Goal: Task Accomplishment & Management: Use online tool/utility

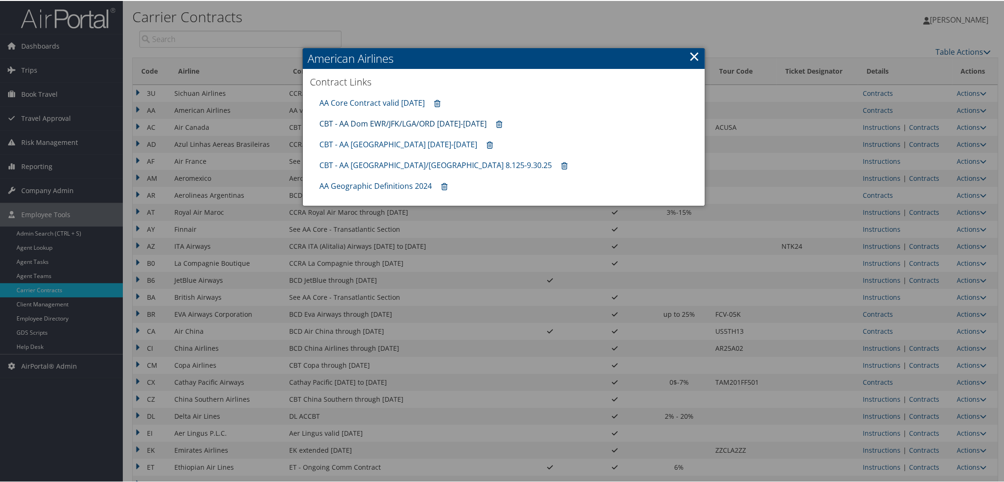
click at [367, 124] on link "CBT - AA Dom EWR/JFK/LGA/ORD 8.1.25-12.31.25" at bounding box center [402, 123] width 167 height 10
click at [392, 165] on link "CBT - AA China/Korea 8.125-9.30.25" at bounding box center [435, 164] width 232 height 10
click at [692, 52] on link "×" at bounding box center [694, 55] width 11 height 19
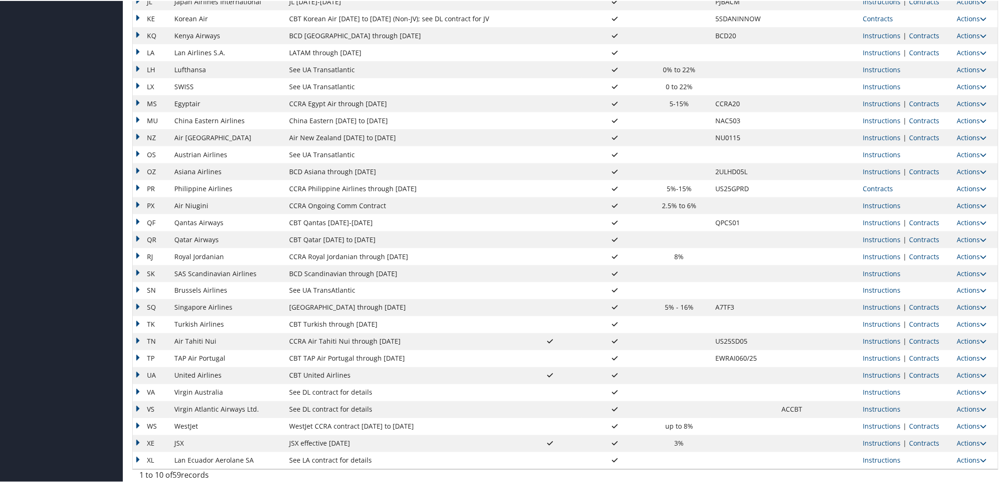
scroll to position [621, 0]
click at [917, 372] on link "Contracts" at bounding box center [924, 372] width 30 height 9
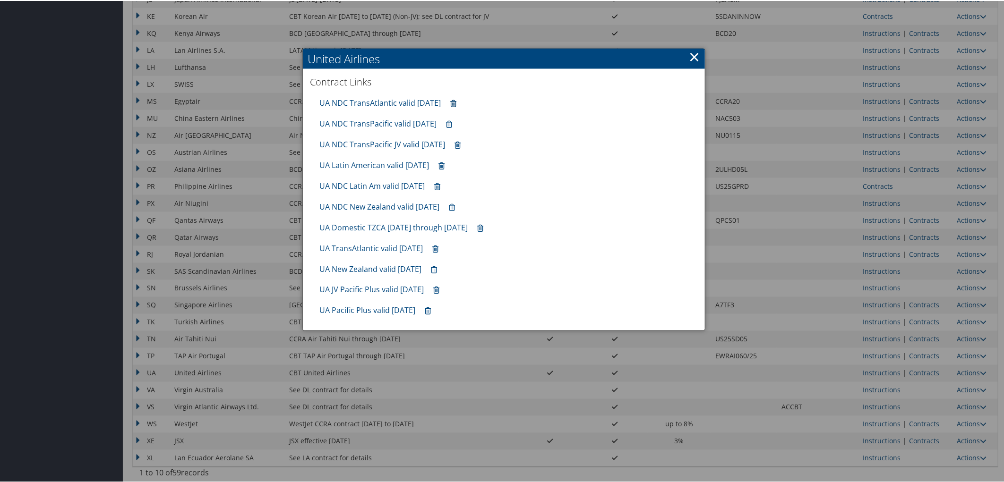
click at [456, 103] on icon at bounding box center [453, 103] width 6 height 0
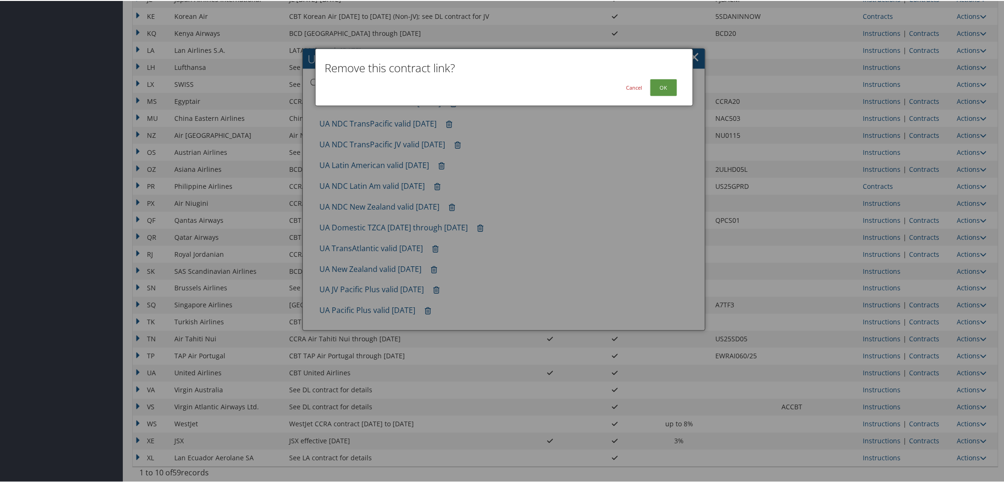
click at [675, 86] on div "Cancel OK" at bounding box center [504, 86] width 358 height 17
click at [665, 86] on button "OK" at bounding box center [663, 86] width 27 height 17
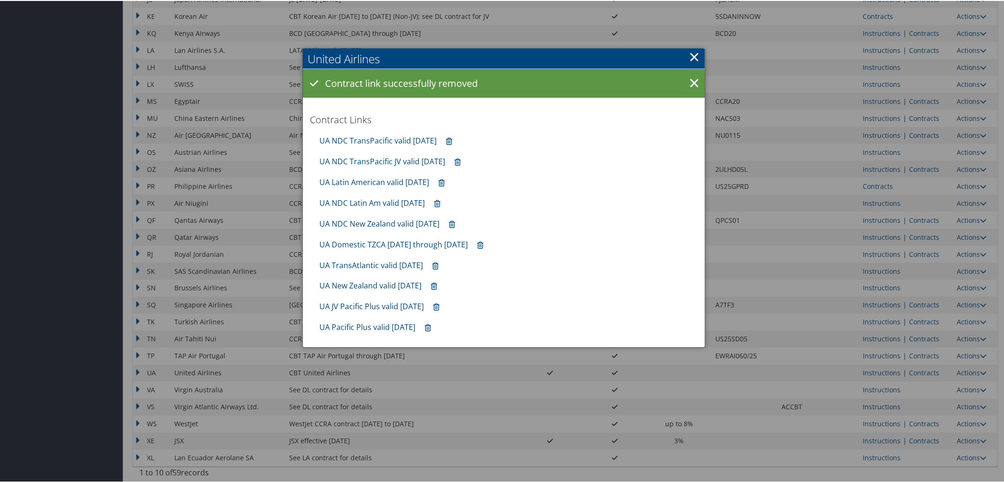
click at [452, 141] on icon at bounding box center [449, 141] width 6 height 0
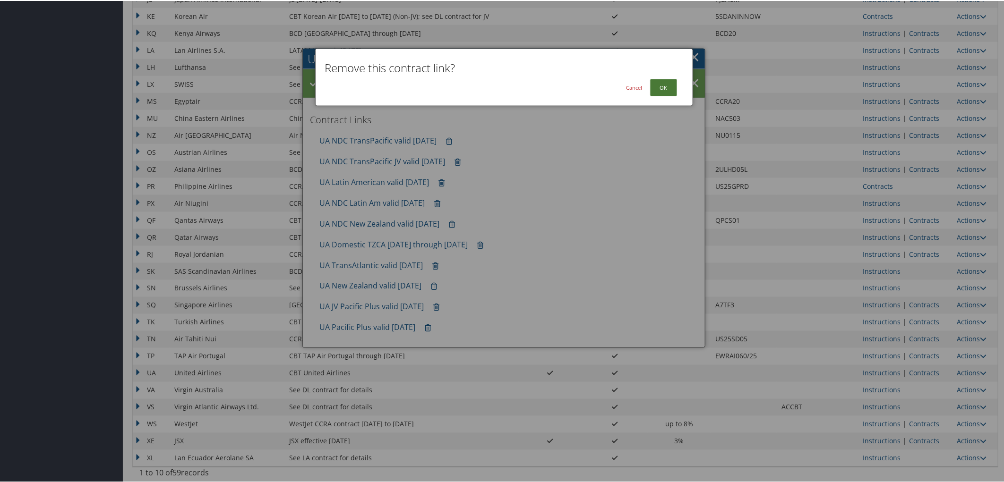
click at [658, 82] on button "OK" at bounding box center [663, 86] width 27 height 17
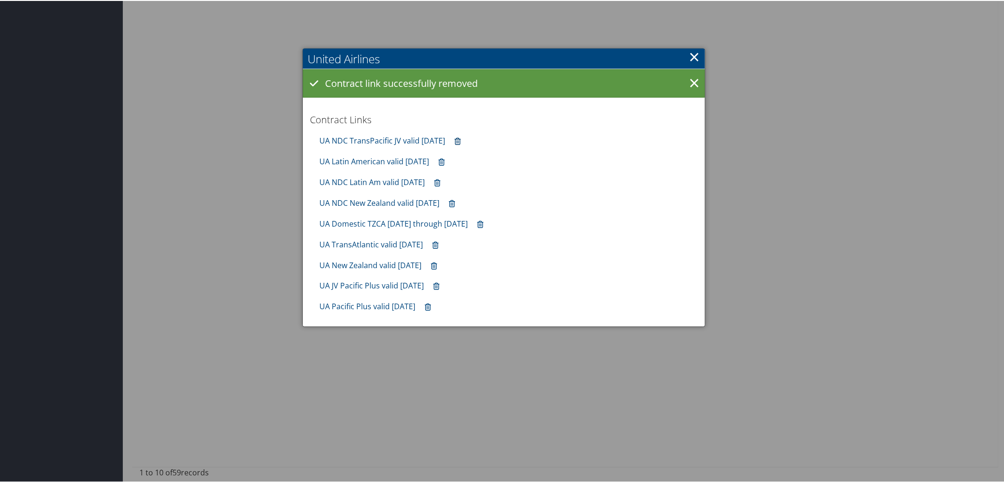
click at [461, 141] on icon at bounding box center [457, 141] width 6 height 0
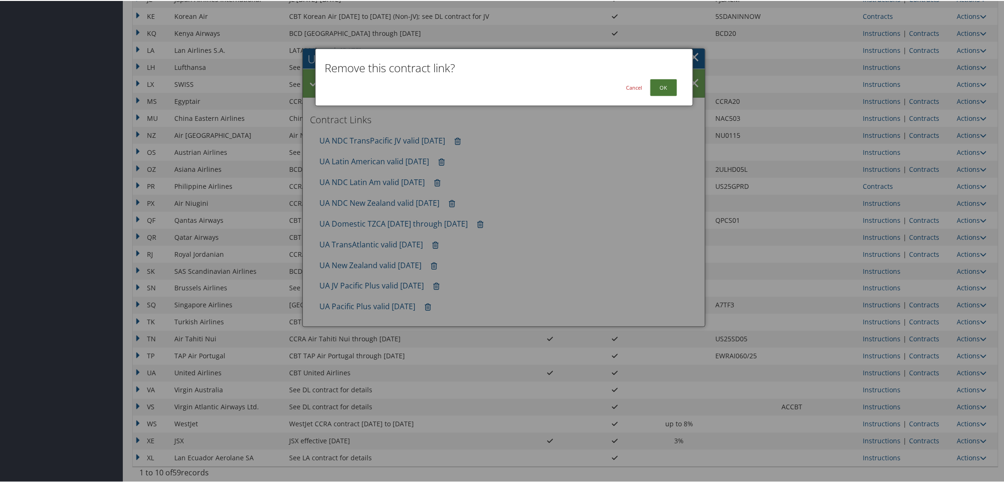
click at [666, 84] on button "OK" at bounding box center [663, 86] width 27 height 17
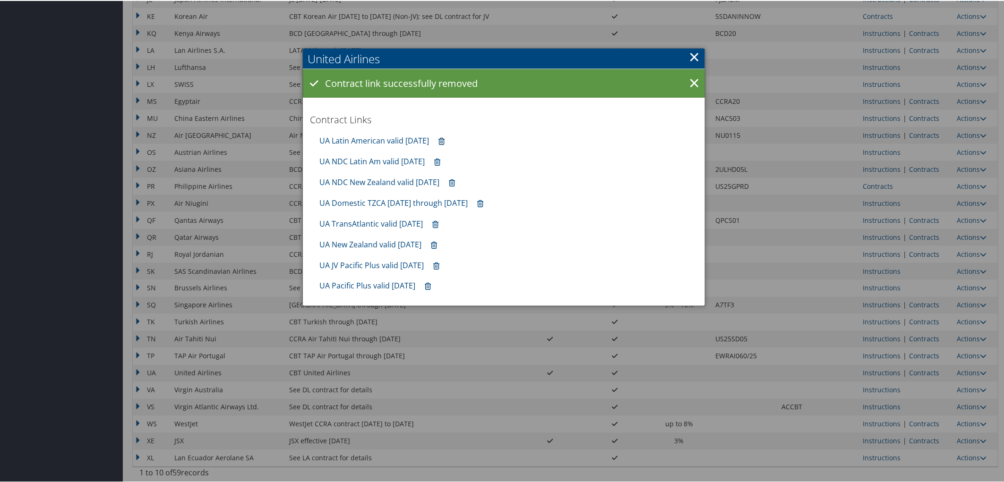
click at [444, 141] on icon at bounding box center [441, 141] width 6 height 0
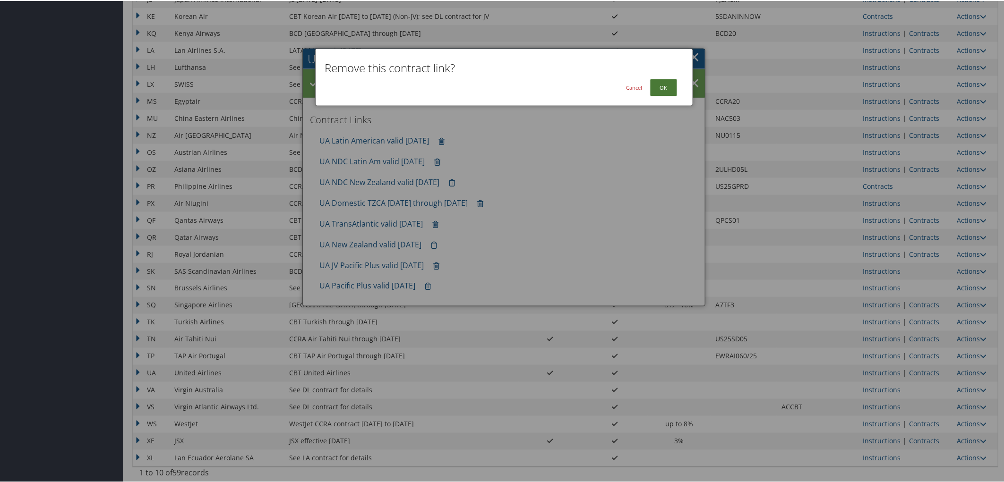
click at [656, 88] on button "OK" at bounding box center [663, 86] width 27 height 17
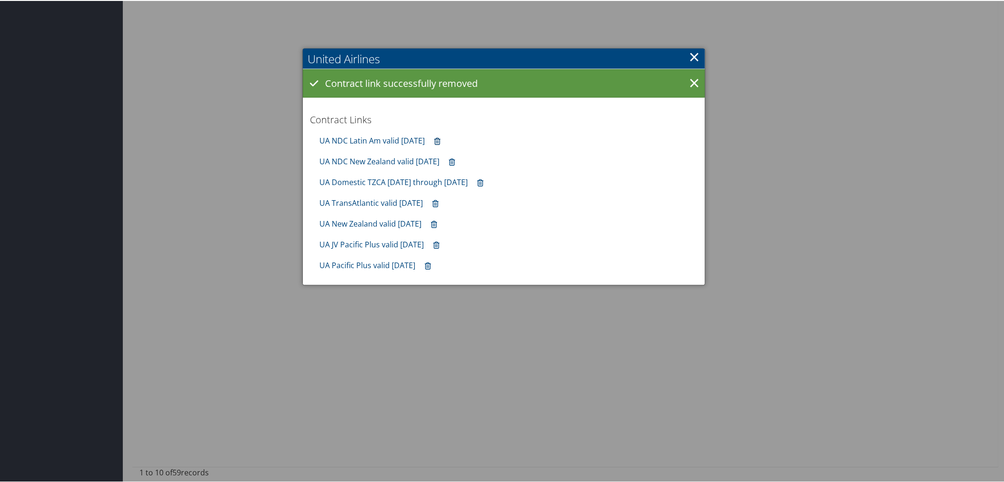
click at [445, 141] on link at bounding box center [437, 140] width 16 height 17
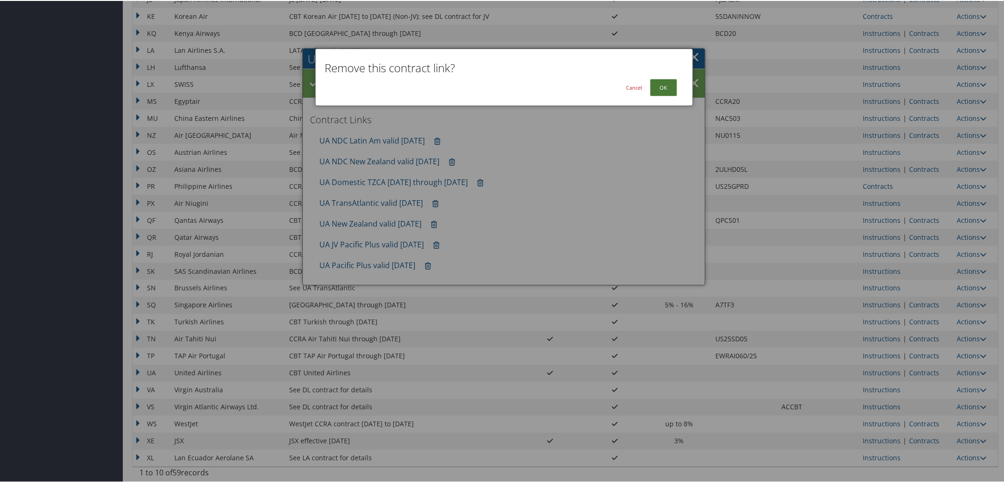
click at [657, 88] on button "OK" at bounding box center [663, 86] width 27 height 17
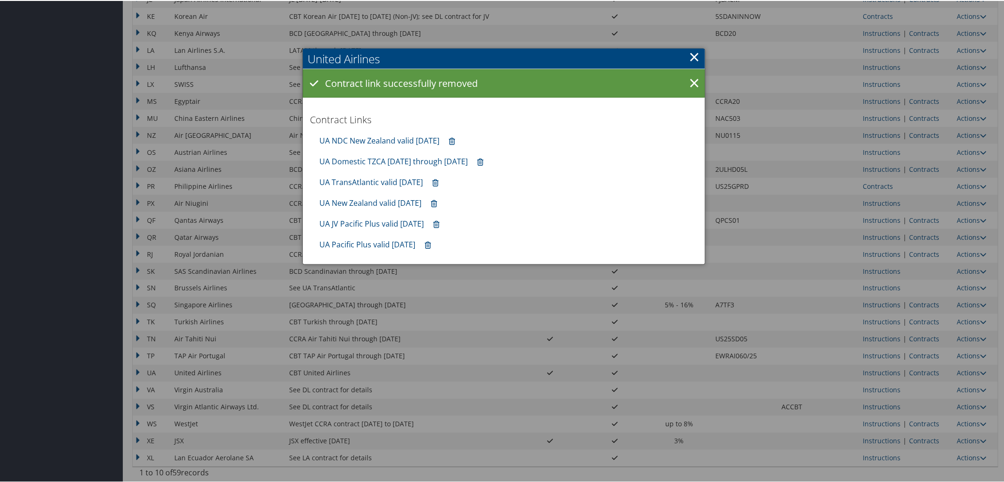
click at [457, 137] on link at bounding box center [452, 140] width 16 height 17
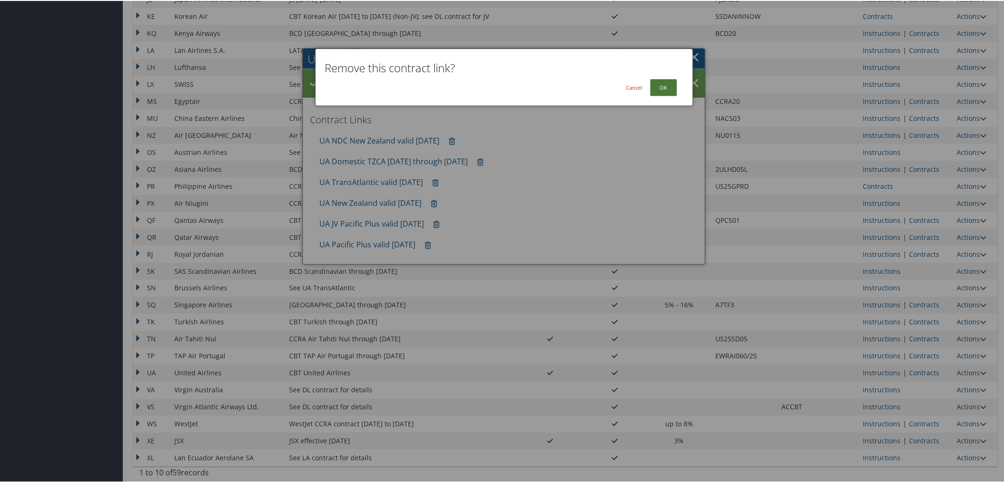
click at [673, 86] on button "OK" at bounding box center [663, 86] width 27 height 17
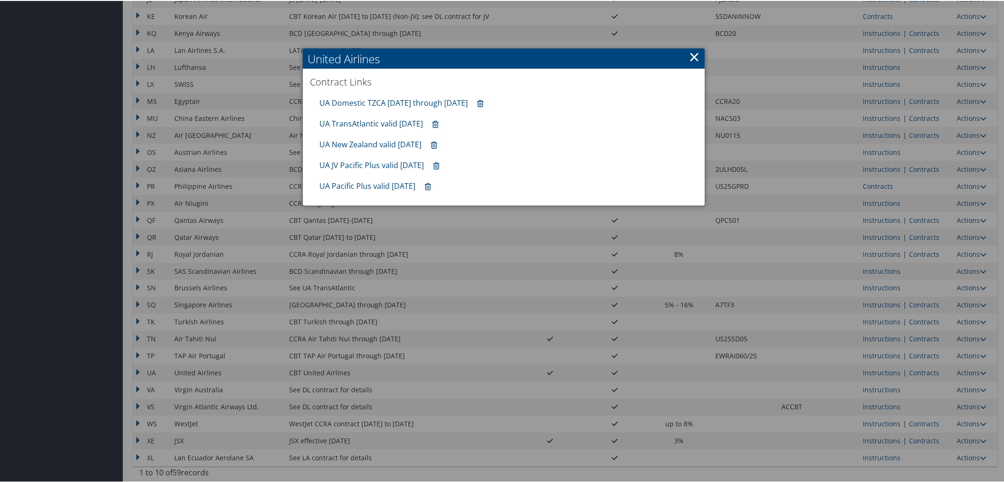
click at [478, 103] on icon at bounding box center [480, 103] width 6 height 0
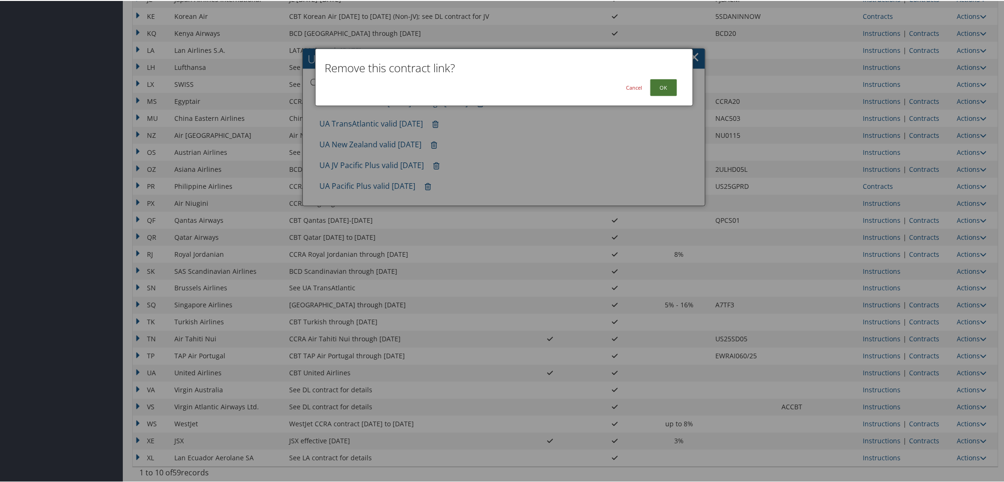
click at [666, 85] on button "OK" at bounding box center [663, 86] width 27 height 17
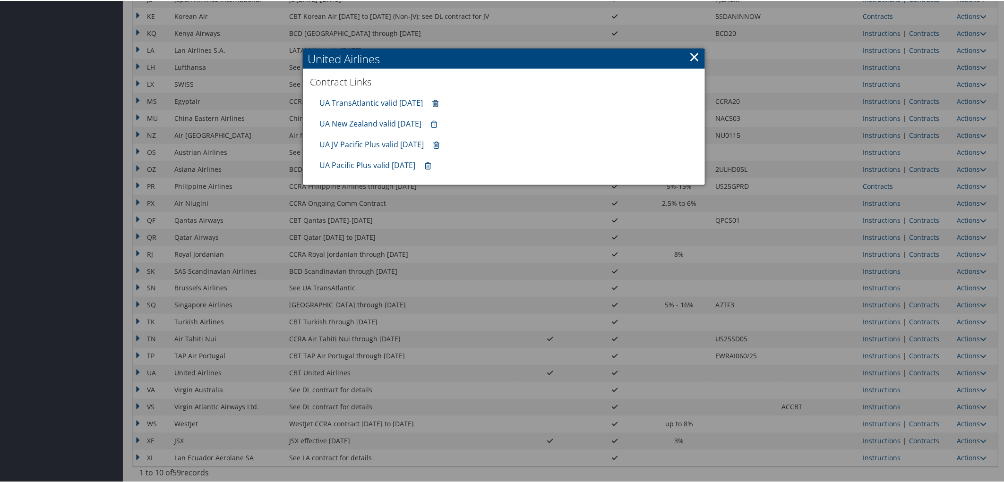
click at [438, 103] on icon at bounding box center [435, 103] width 6 height 0
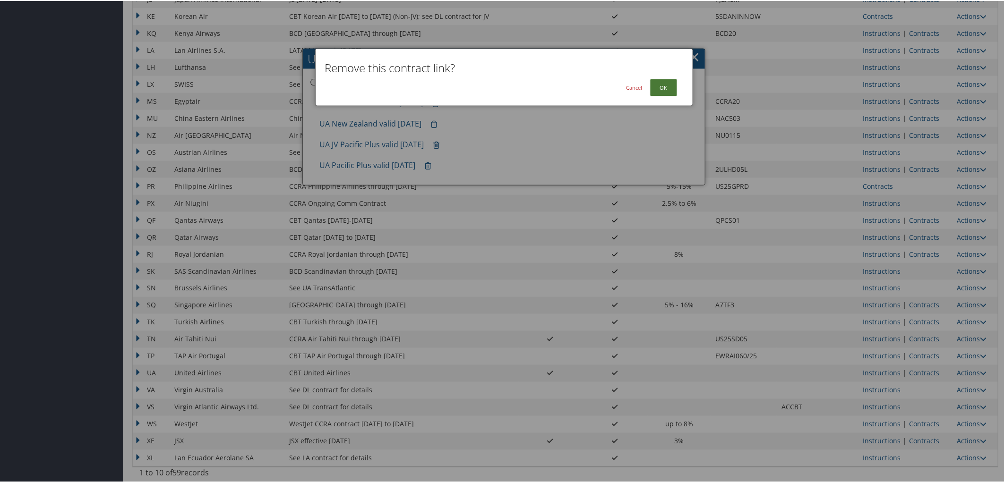
click at [661, 92] on button "OK" at bounding box center [663, 86] width 27 height 17
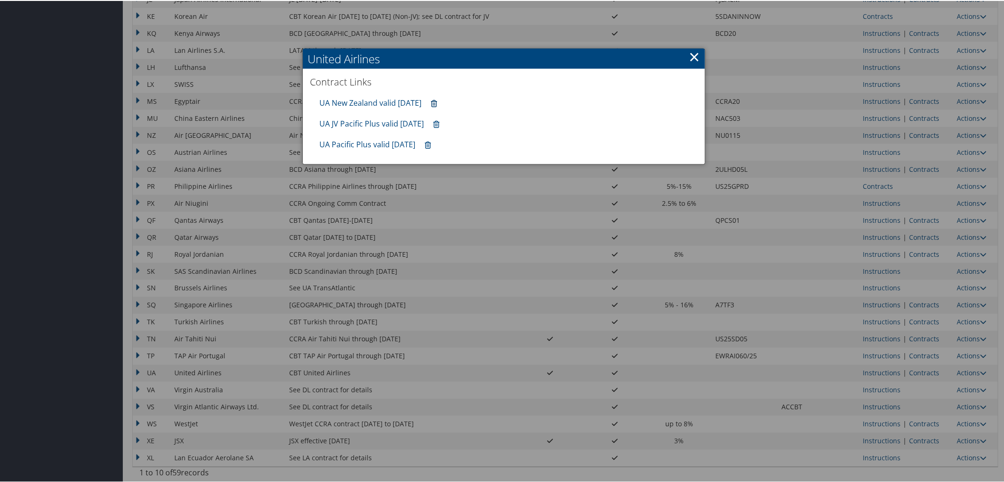
click at [437, 103] on icon at bounding box center [434, 103] width 6 height 0
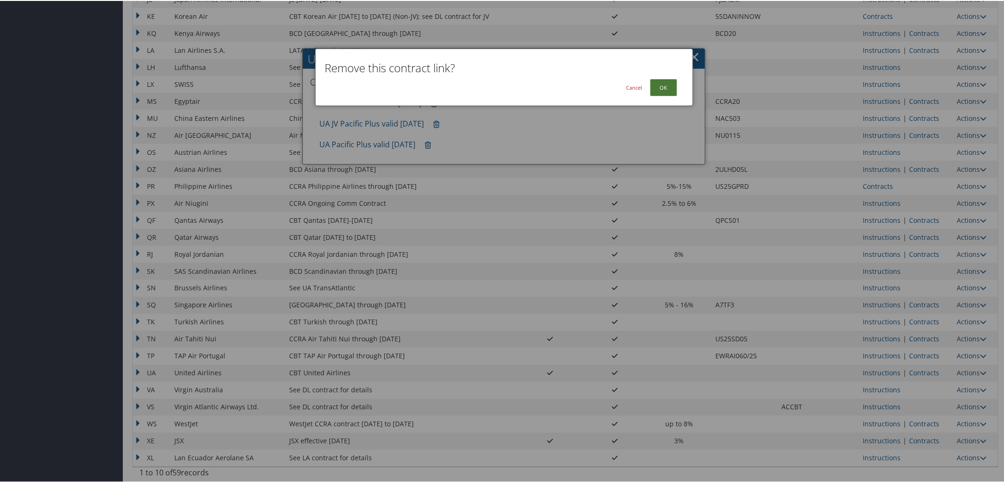
click at [665, 88] on button "OK" at bounding box center [663, 86] width 27 height 17
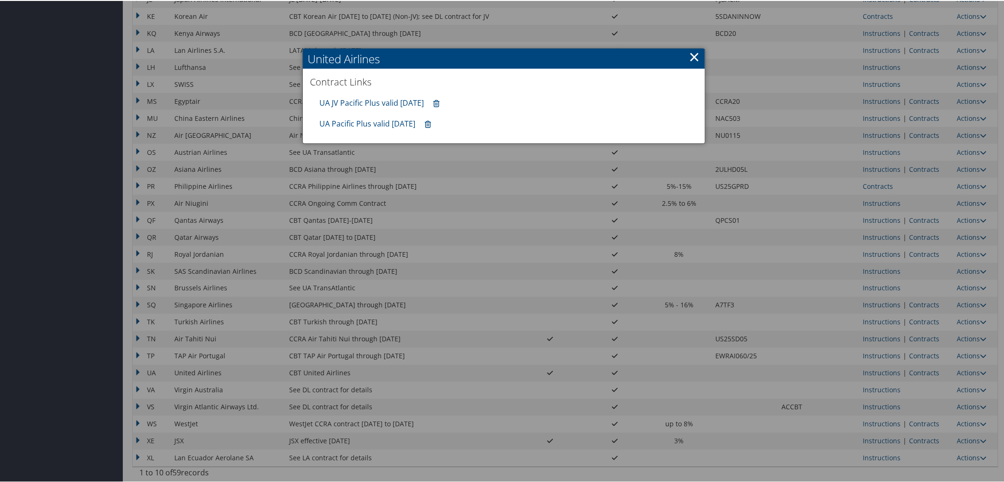
click at [439, 103] on icon at bounding box center [436, 103] width 6 height 0
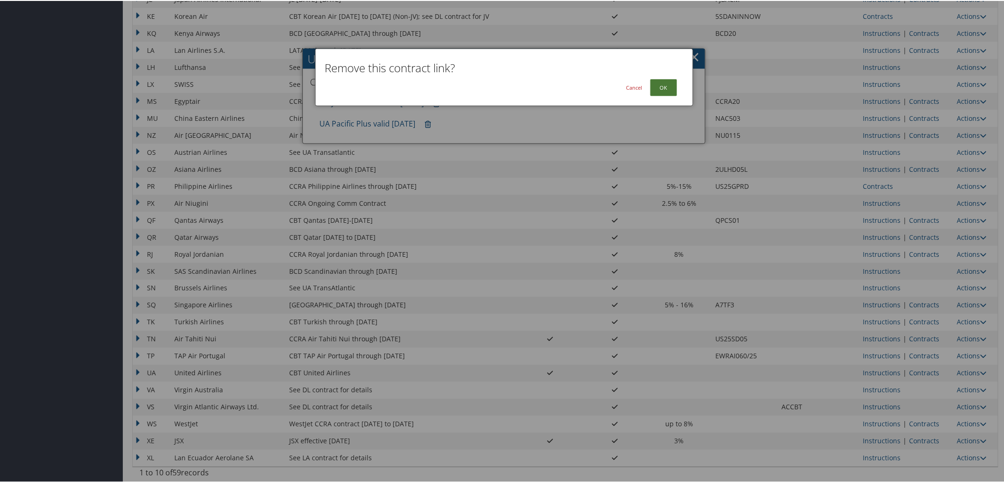
click at [659, 89] on button "OK" at bounding box center [663, 86] width 27 height 17
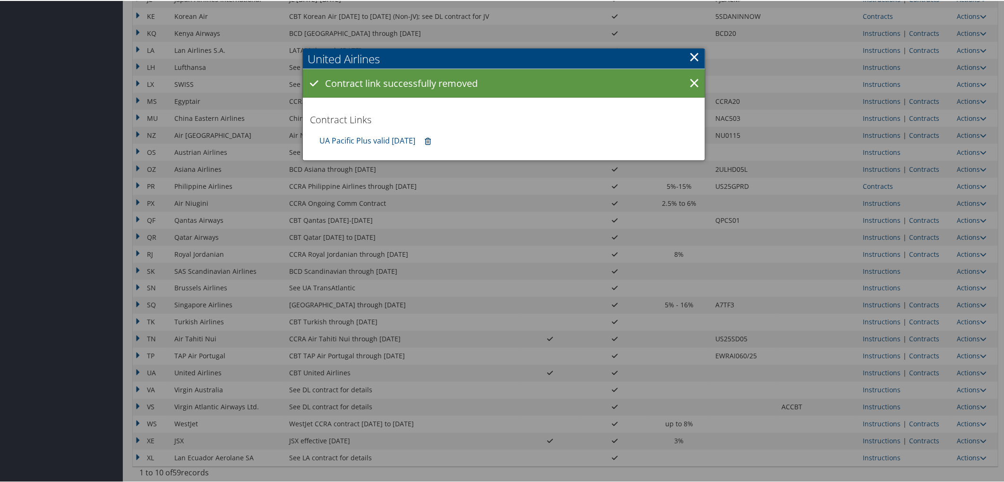
click at [431, 141] on icon at bounding box center [428, 141] width 6 height 0
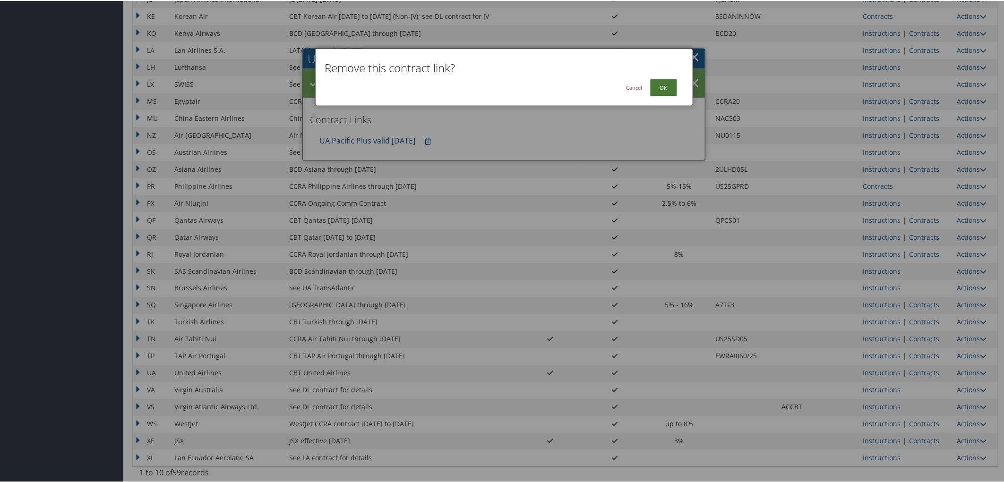
click at [669, 92] on button "OK" at bounding box center [663, 86] width 27 height 17
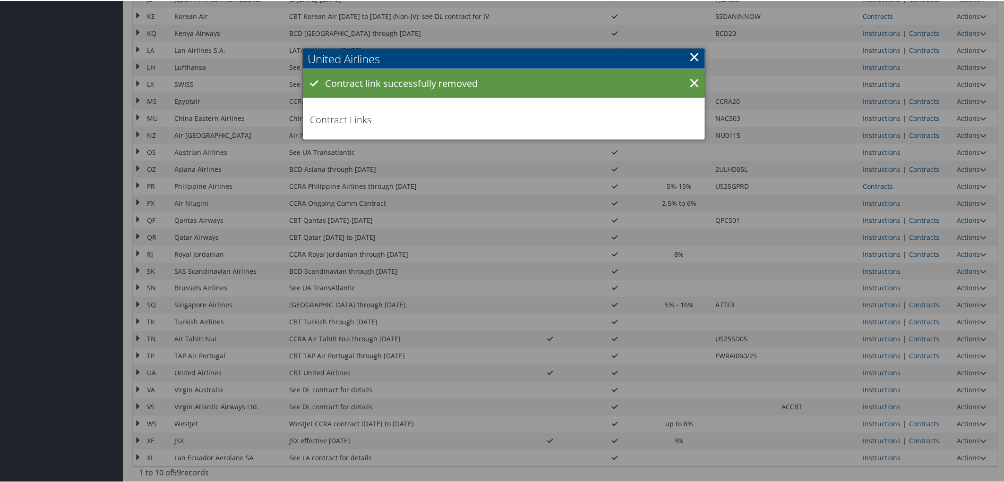
click at [693, 57] on link "×" at bounding box center [694, 55] width 11 height 19
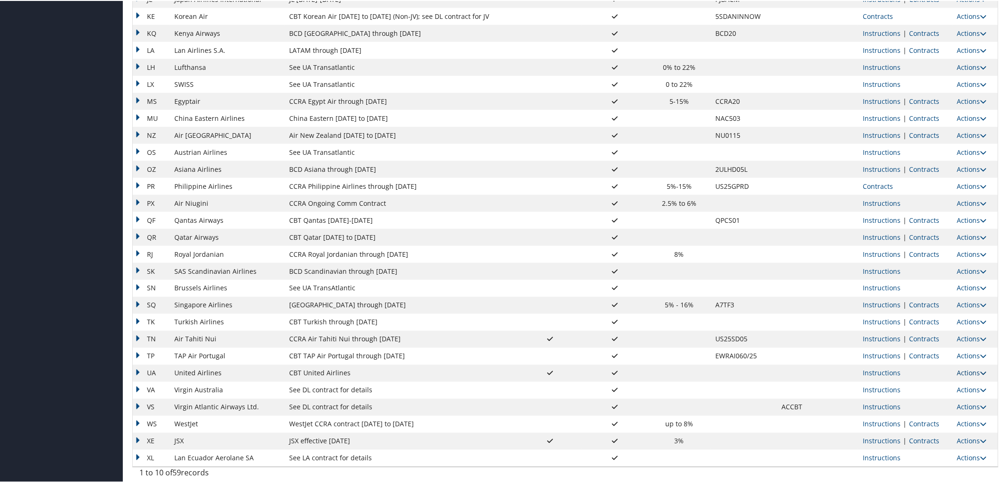
click at [972, 372] on link "Actions" at bounding box center [972, 372] width 30 height 9
click at [940, 387] on link "Upload Contract" at bounding box center [947, 386] width 68 height 16
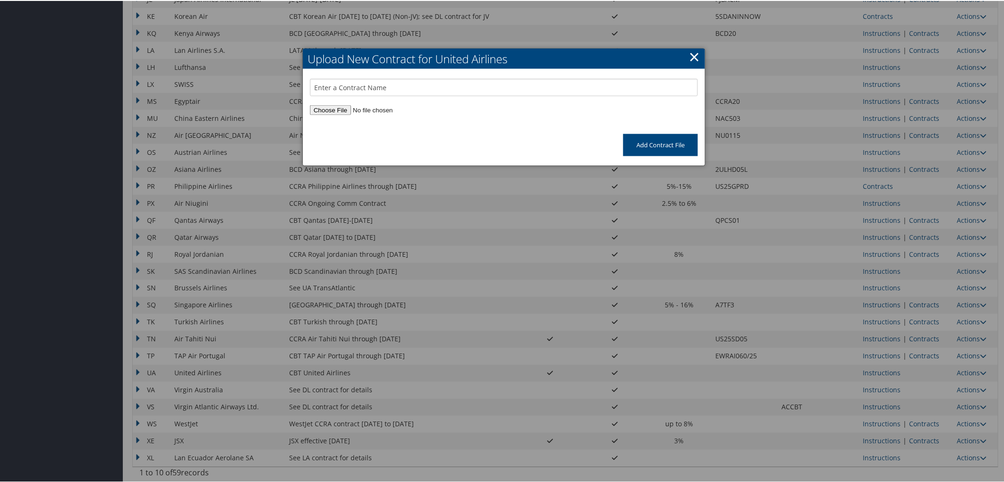
click at [317, 107] on input "file" at bounding box center [504, 109] width 388 height 10
type input "C:\fakepath\UA East-West Coast and CHI NDC exp 10.31.25.pdf"
drag, startPoint x: 427, startPoint y: 125, endPoint x: 422, endPoint y: 125, distance: 5.2
click at [422, 125] on div "UA East-West Coast and CHI NDC exp 10.31.25.pdf" at bounding box center [413, 127] width 206 height 11
drag, startPoint x: 470, startPoint y: 127, endPoint x: 305, endPoint y: 126, distance: 165.8
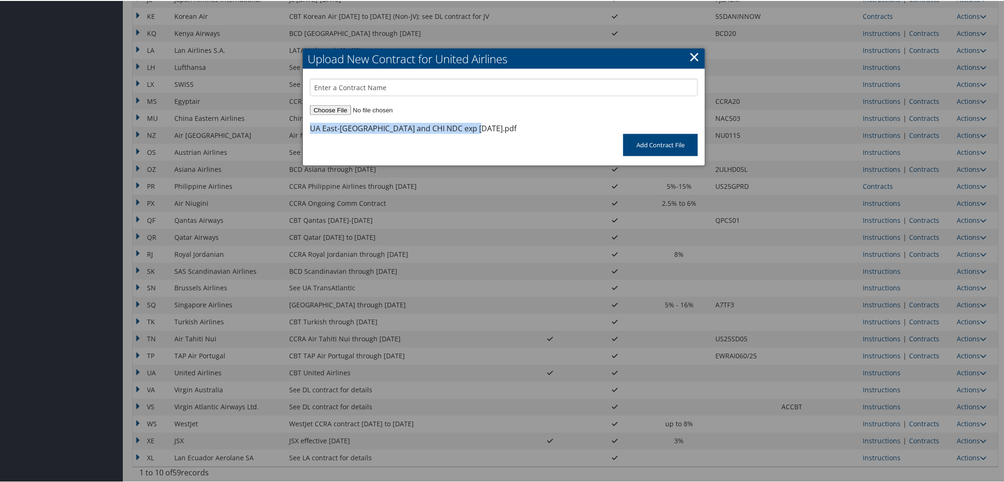
click at [305, 126] on div "UA East-West Coast and CHI NDC exp 10.31.25.pdf" at bounding box center [504, 118] width 402 height 30
copy div "UA East-West Coast and CHI NDC exp 10.31.25"
click at [350, 90] on input "text" at bounding box center [504, 86] width 388 height 17
paste input "UA East-West Coast and CHI NDC exp 10.31.25"
type input "UA East-West Coast and CHI NDC exp 10.31.25"
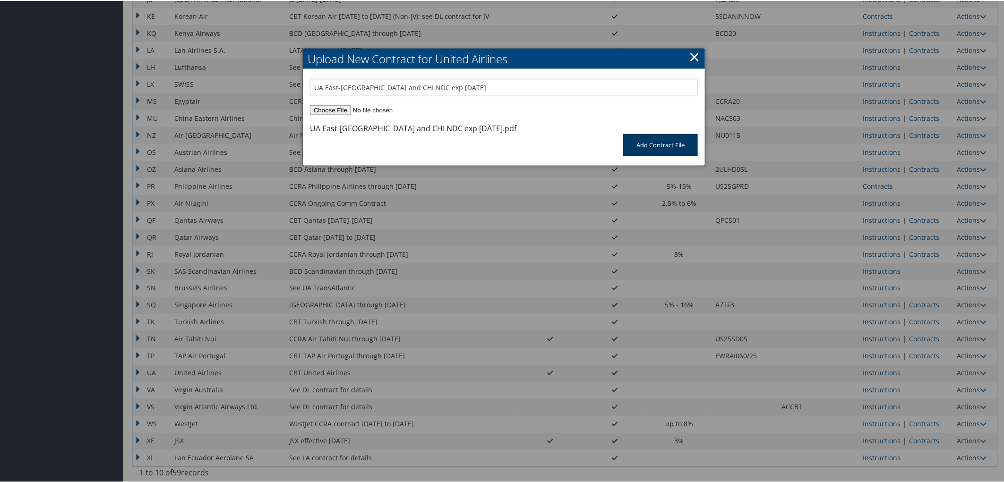
click at [640, 145] on input "Add Contract File" at bounding box center [660, 144] width 75 height 22
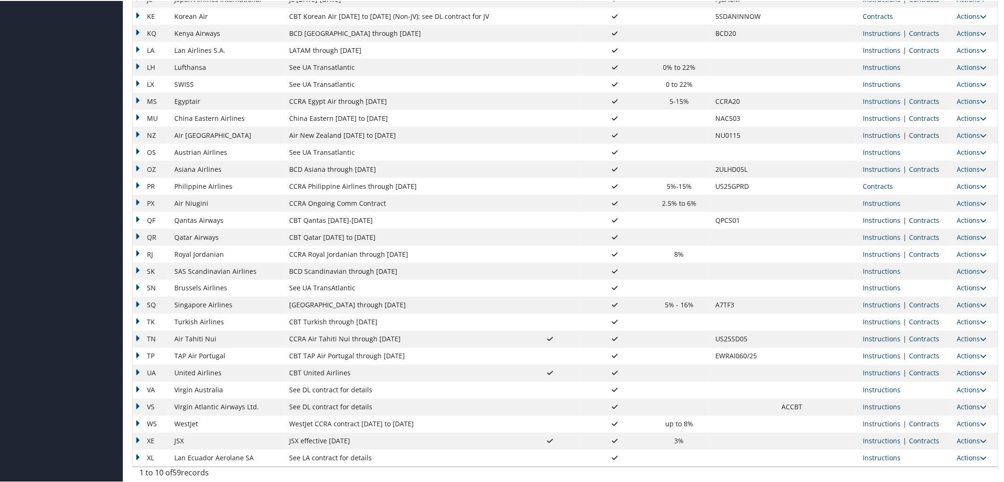
click at [957, 370] on link "Actions" at bounding box center [972, 372] width 30 height 9
click at [957, 382] on link "Upload Contract" at bounding box center [947, 386] width 68 height 16
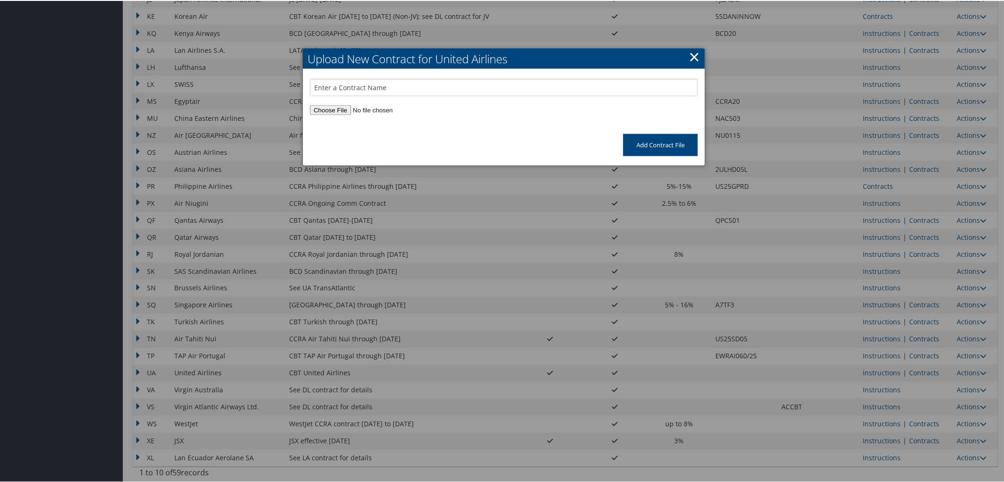
click at [339, 109] on input "file" at bounding box center [504, 109] width 388 height 10
type input "C:\fakepath\UA East-West Coast and CHI exp 10.31.25.pdf"
drag, startPoint x: 452, startPoint y: 126, endPoint x: 309, endPoint y: 129, distance: 142.7
click at [310, 129] on div "UA East-West Coast and CHI exp 10.31.25.pdf" at bounding box center [404, 127] width 188 height 11
copy div "UA East-West Coast and CHI exp 10.31.25"
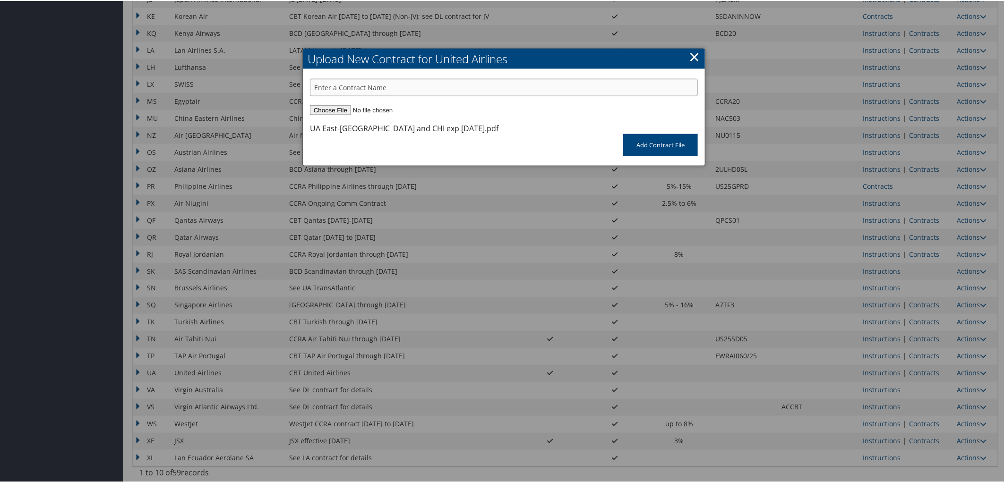
click at [348, 91] on input "text" at bounding box center [504, 86] width 388 height 17
paste input "UA East-West Coast and CHI exp 10.31.25"
type input "UA East-West Coast and CHI exp 10.31.25"
click at [653, 143] on input "Add Contract File" at bounding box center [660, 144] width 75 height 22
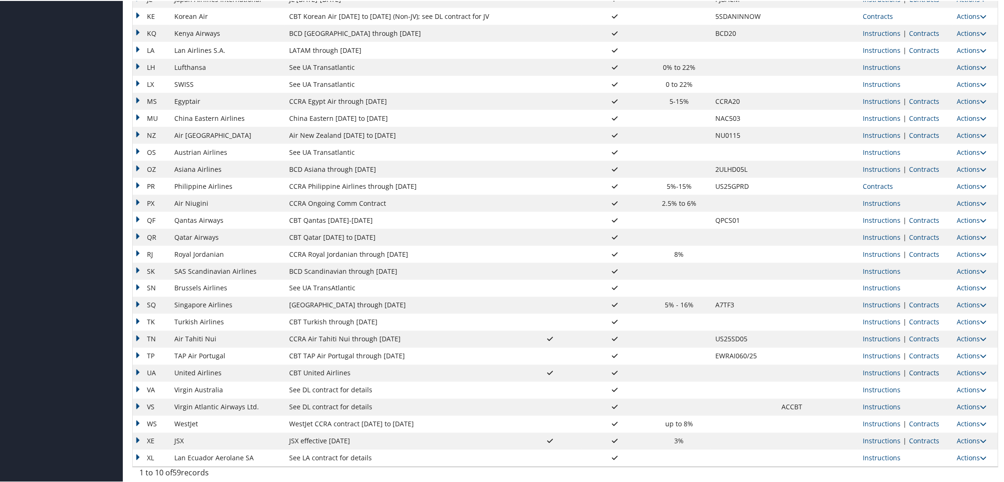
click at [917, 372] on link "Contracts" at bounding box center [924, 372] width 30 height 9
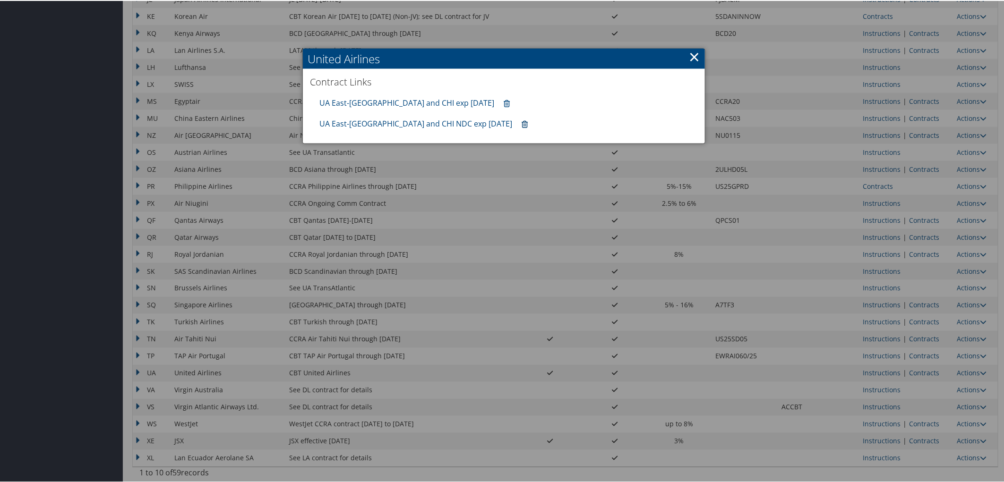
click at [521, 124] on icon at bounding box center [524, 124] width 6 height 0
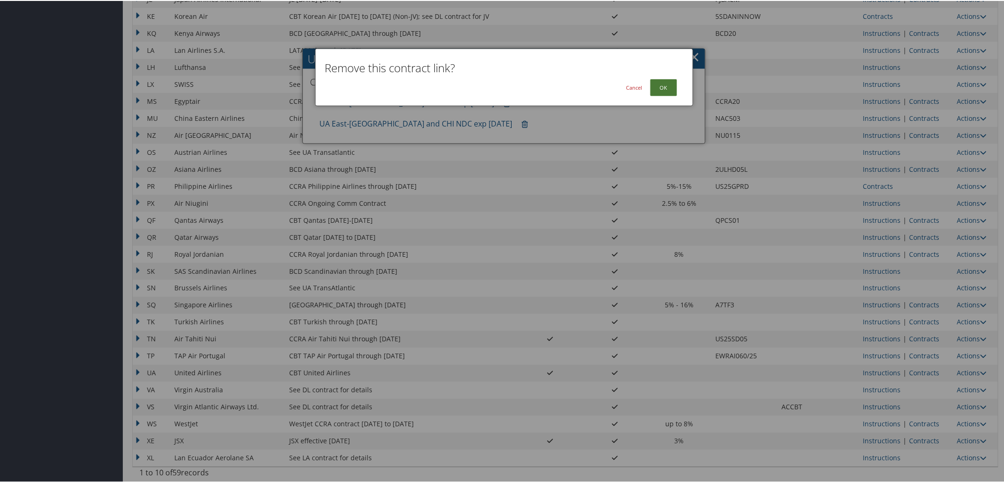
click at [666, 87] on button "OK" at bounding box center [663, 86] width 27 height 17
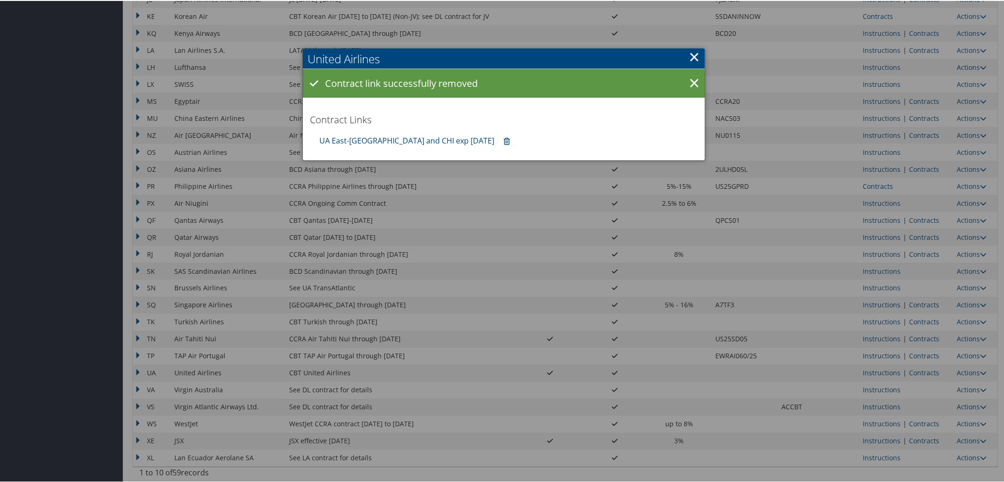
click at [966, 374] on div at bounding box center [503, 241] width 1007 height 482
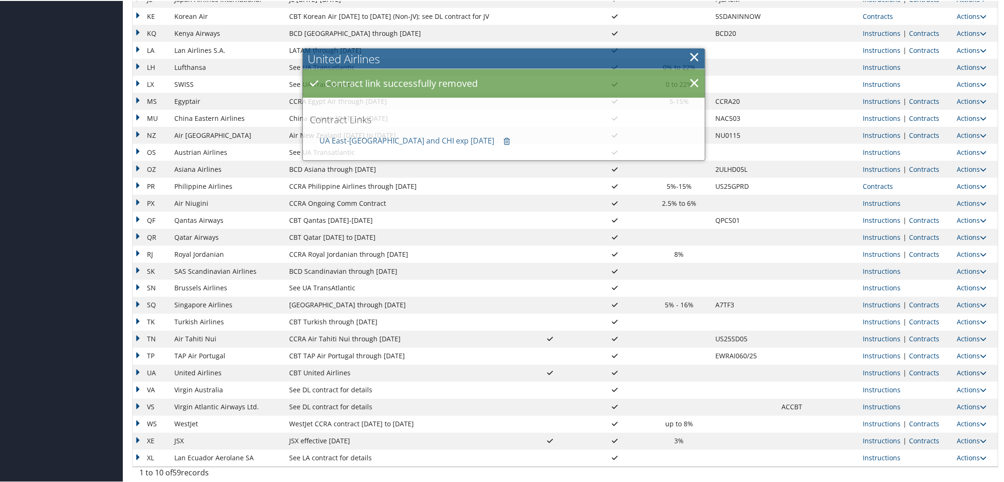
click at [966, 371] on link "Actions" at bounding box center [972, 372] width 30 height 9
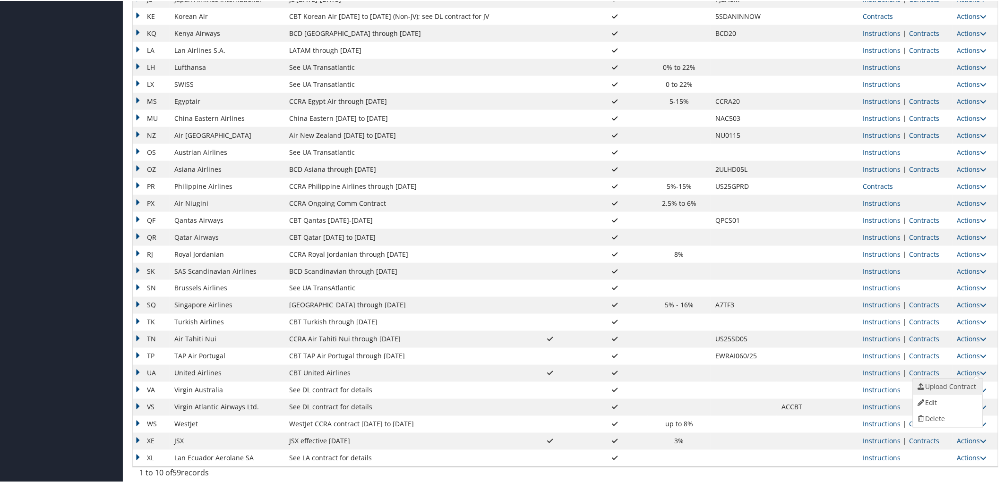
click at [953, 382] on link "Upload Contract" at bounding box center [947, 386] width 68 height 16
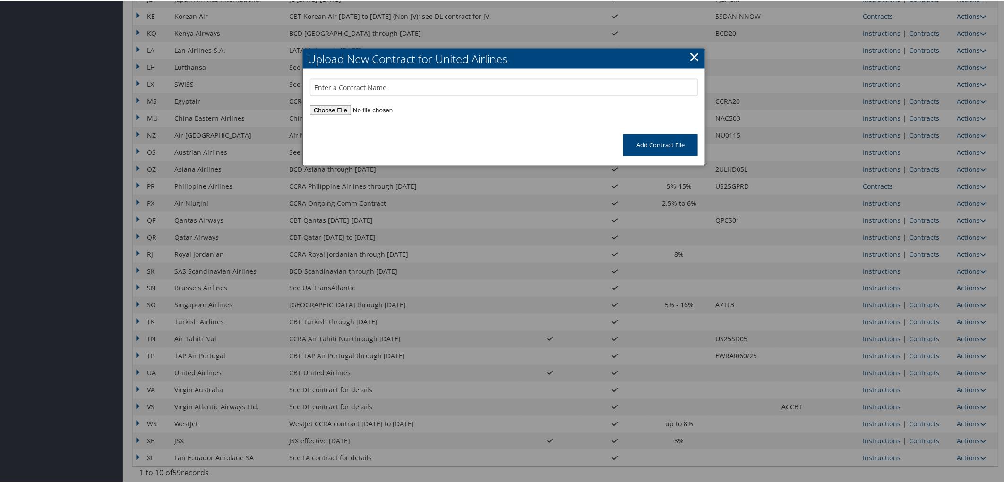
click at [314, 116] on div at bounding box center [504, 118] width 402 height 30
click at [314, 107] on input "file" at bounding box center [504, 109] width 388 height 10
type input "C:\fakepath\UA East-West Coast and CHI NDC exp 10.31.25.pdf"
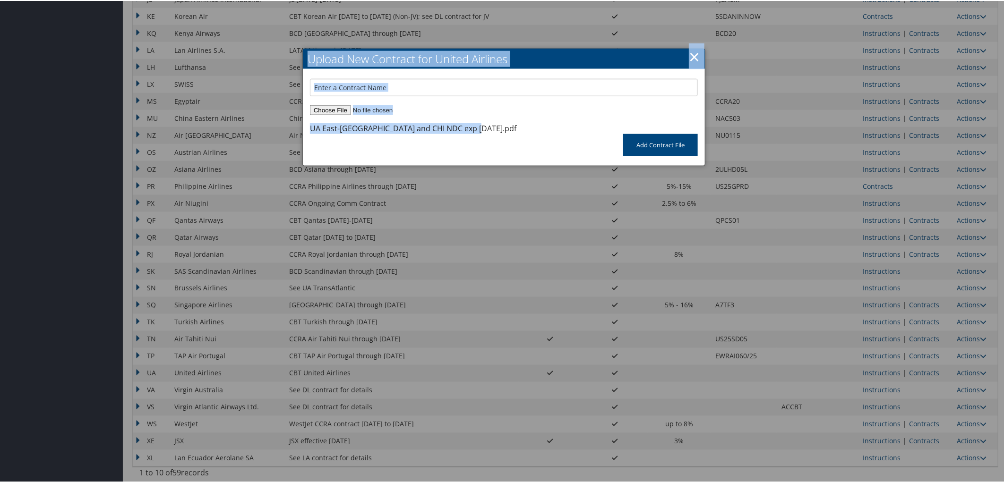
drag, startPoint x: 470, startPoint y: 128, endPoint x: 296, endPoint y: 128, distance: 174.3
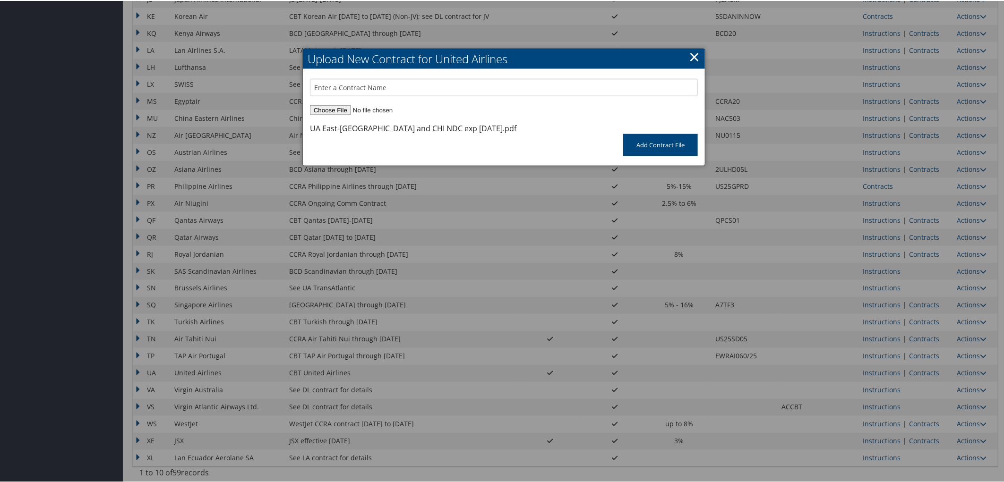
click at [388, 139] on div "Add Contract File" at bounding box center [504, 149] width 402 height 32
drag, startPoint x: 470, startPoint y: 127, endPoint x: 303, endPoint y: 126, distance: 167.2
click at [303, 126] on div "UA East-West Coast and CHI NDC exp 10.31.25.pdf" at bounding box center [504, 118] width 402 height 30
copy div "UA East-West Coast and CHI NDC exp 10.31.25"
click at [333, 84] on input "text" at bounding box center [504, 86] width 388 height 17
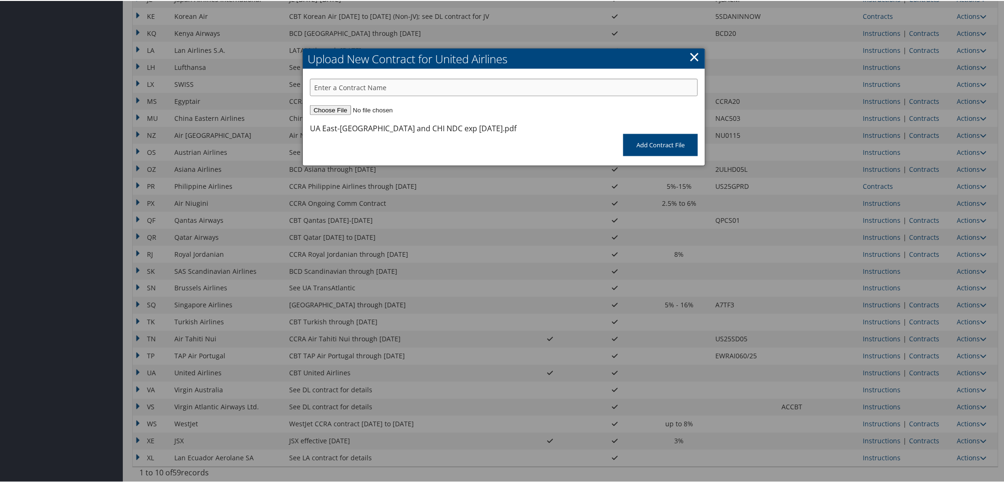
paste input "UA East-West Coast and CHI NDC exp 10.31.25"
click at [317, 85] on input "UA East-West Coast and CHI NDC exp 10.31.25" at bounding box center [504, 86] width 388 height 17
click at [421, 85] on input "NDC UA East-West Coast and CHI NDC exp 10.31.25" at bounding box center [504, 86] width 388 height 17
type input "NDC UA East-West Coast and CHI exp 10.31.25"
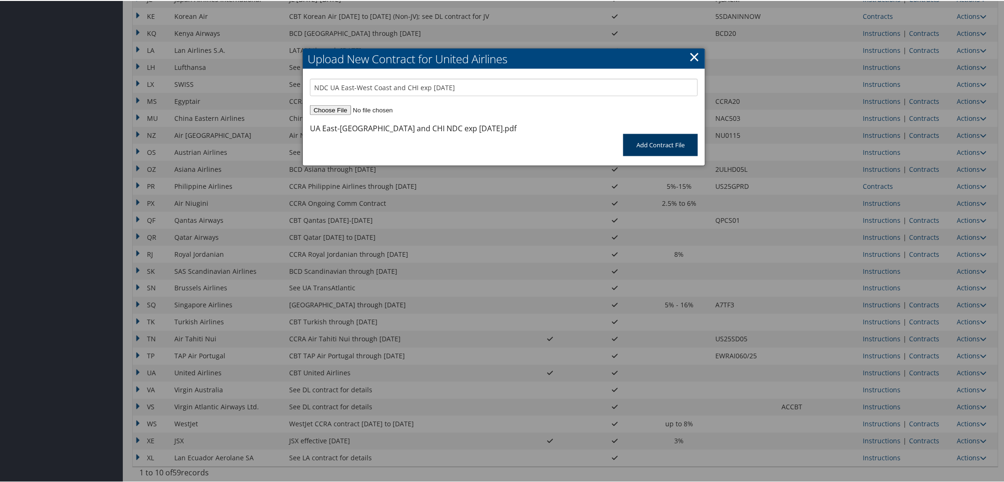
click at [645, 140] on input "Add Contract File" at bounding box center [660, 144] width 75 height 22
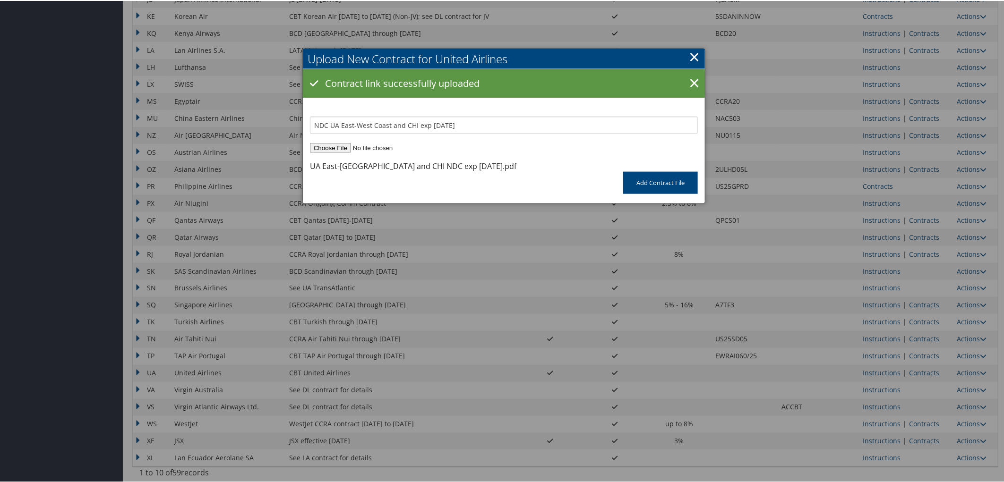
click at [976, 370] on div at bounding box center [503, 241] width 1007 height 482
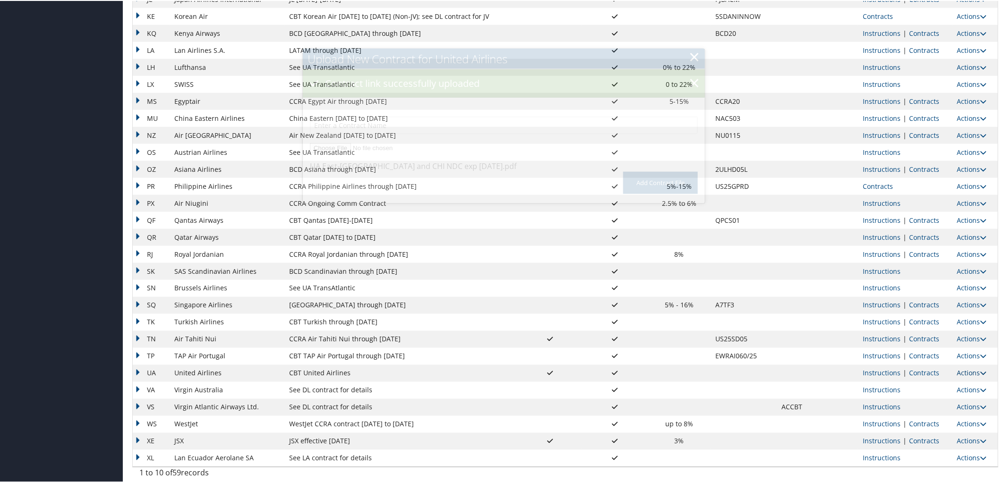
click at [969, 372] on link "Actions" at bounding box center [972, 372] width 30 height 9
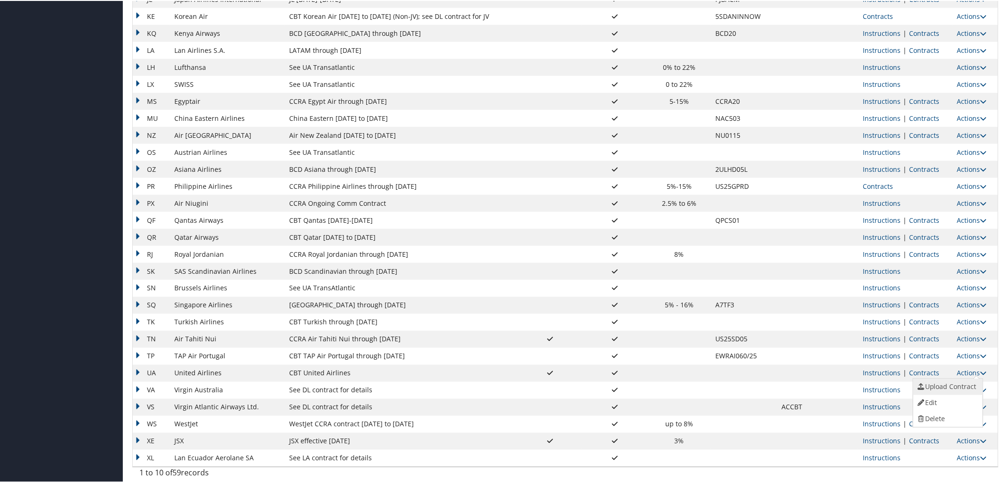
click at [964, 380] on link "Upload Contract" at bounding box center [947, 386] width 68 height 16
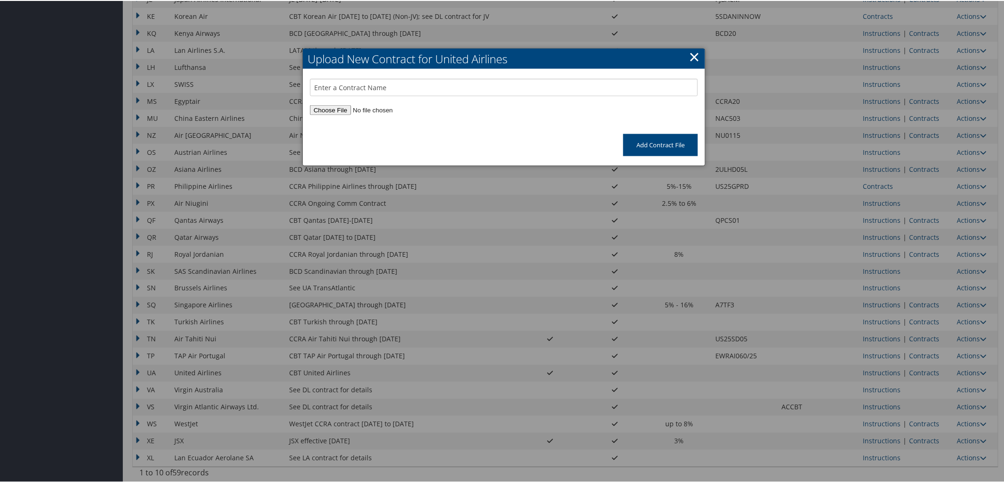
click at [325, 102] on div at bounding box center [504, 90] width 402 height 25
click at [325, 108] on input "file" at bounding box center [504, 109] width 388 height 10
type input "C:\fakepath\UA Transatlantic NDC 10.01.25-01.31.26.pdf"
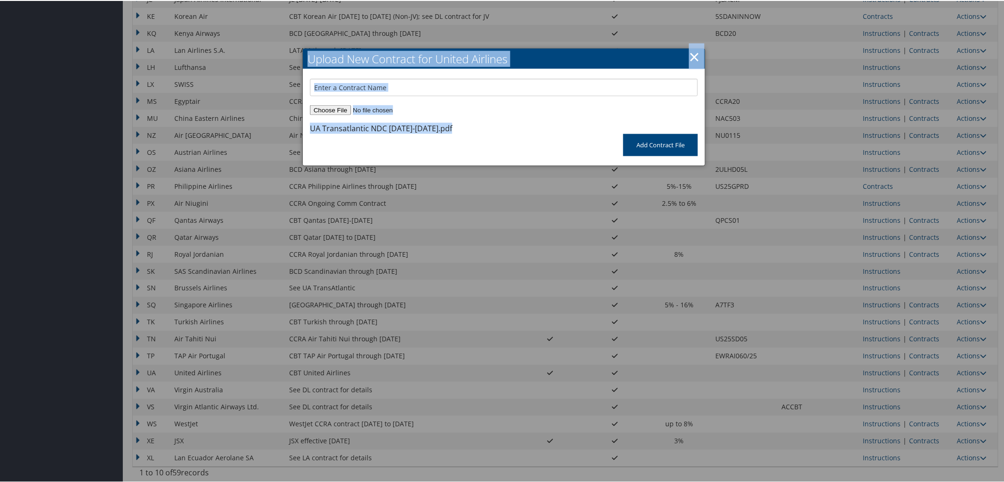
drag, startPoint x: 448, startPoint y: 125, endPoint x: 291, endPoint y: 127, distance: 156.3
copy body "Remove this contract link? Cancel OK Upload New Contract for United Airlines × …"
click at [394, 128] on div "UA Transatlantic NDC 10.01.25-01.31.26.pdf" at bounding box center [381, 127] width 142 height 11
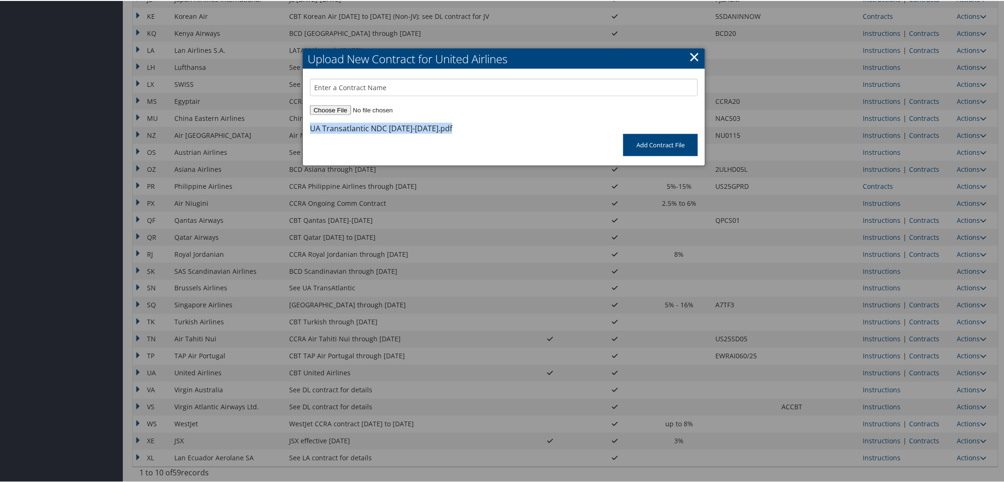
drag, startPoint x: 446, startPoint y: 126, endPoint x: 309, endPoint y: 125, distance: 137.4
click at [310, 125] on div "UA Transatlantic NDC 10.01.25-01.31.26.pdf" at bounding box center [381, 127] width 142 height 11
copy div "UA Transatlantic NDC 10.01.25-01.31.26"
click at [360, 81] on input "text" at bounding box center [504, 86] width 388 height 17
paste input "UA Transatlantic NDC 10.01.25-01.31.26"
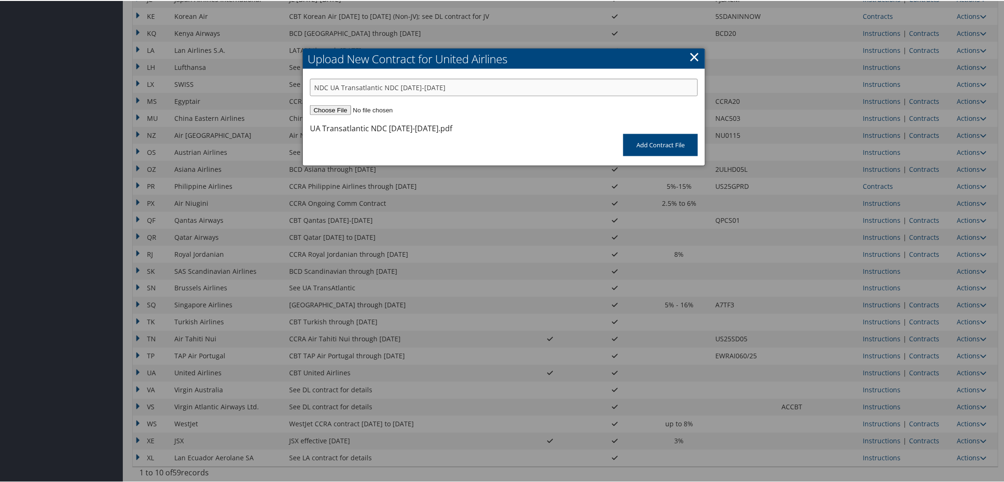
click at [381, 85] on input "NDC UA Transatlantic NDC 10.01.25-01.31.26" at bounding box center [504, 86] width 388 height 17
type input "NDC UA Transatlantic 10.01.25-01.31.26"
click at [649, 143] on input "Add Contract File" at bounding box center [660, 144] width 75 height 22
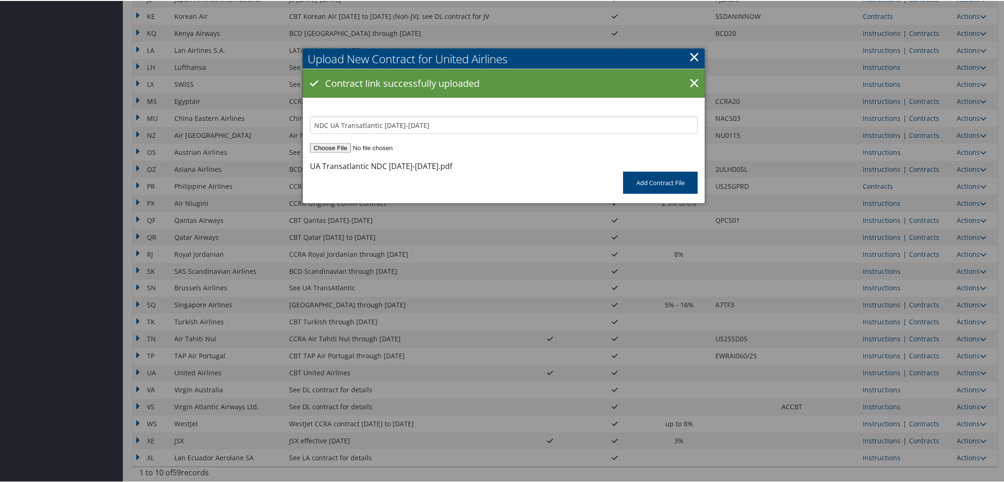
click at [961, 371] on div at bounding box center [503, 241] width 1007 height 482
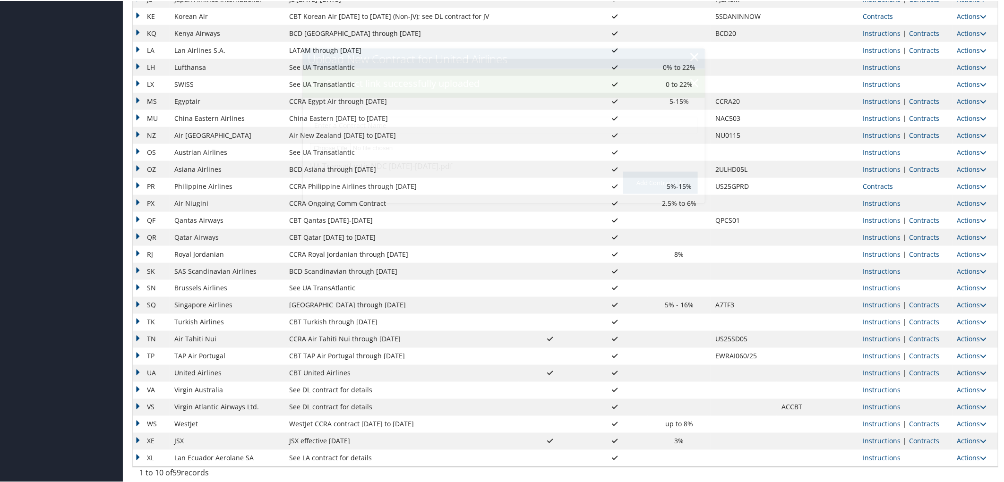
click at [964, 371] on link "Actions" at bounding box center [972, 372] width 30 height 9
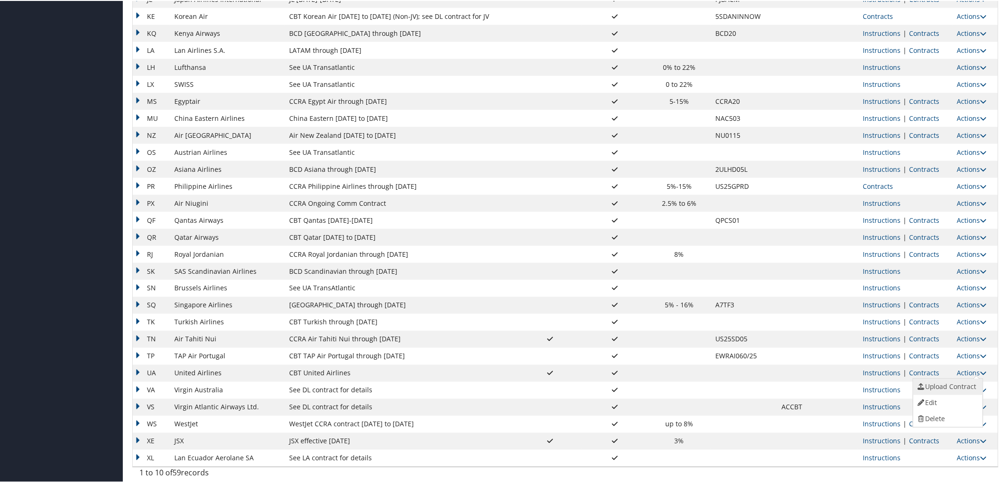
click at [941, 380] on link "Upload Contract" at bounding box center [947, 386] width 68 height 16
click at [976, 371] on link "Actions" at bounding box center [972, 372] width 30 height 9
click at [957, 384] on link "Upload Contract" at bounding box center [947, 386] width 68 height 16
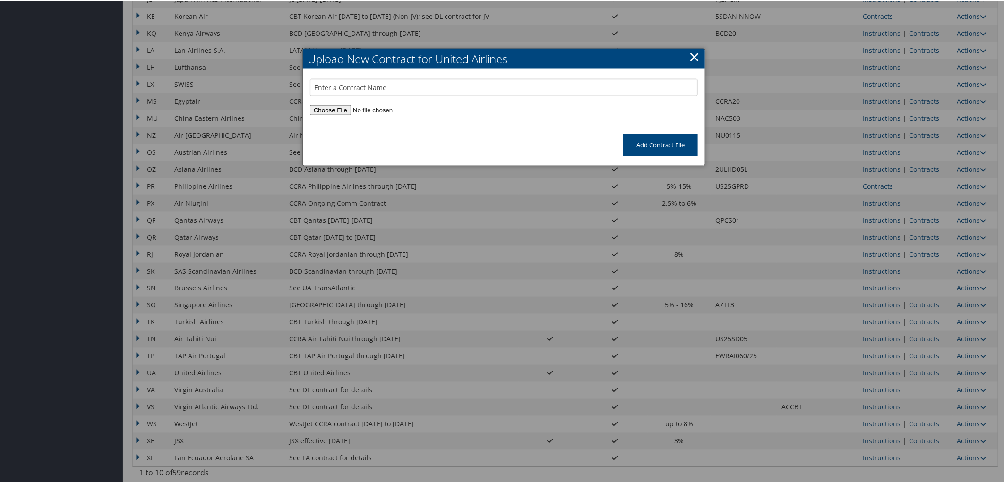
click at [333, 111] on input "file" at bounding box center [504, 109] width 388 height 10
type input "C:\fakepath\UA Pacific Plus NDC 10.01.25-01.31.26.pdf"
drag, startPoint x: 440, startPoint y: 127, endPoint x: 309, endPoint y: 128, distance: 130.8
click at [310, 128] on div "UA Pacific Plus NDC 10.01.25-01.31.26.pdf" at bounding box center [377, 127] width 135 height 11
copy div "UA Pacific Plus NDC 10.01.25-01.31.2"
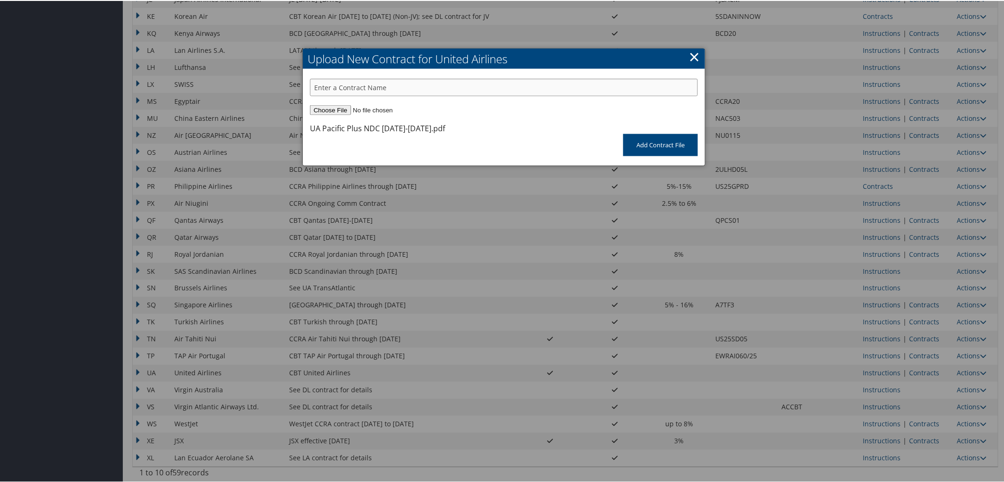
click at [337, 86] on input "text" at bounding box center [504, 86] width 388 height 17
paste input "UA Pacific Plus NDC 10.01.25-01.31.2"
type input "NDC UA Pacific Plus 10.01.25-01.31.26"
click at [657, 145] on input "Add Contract File" at bounding box center [660, 144] width 75 height 22
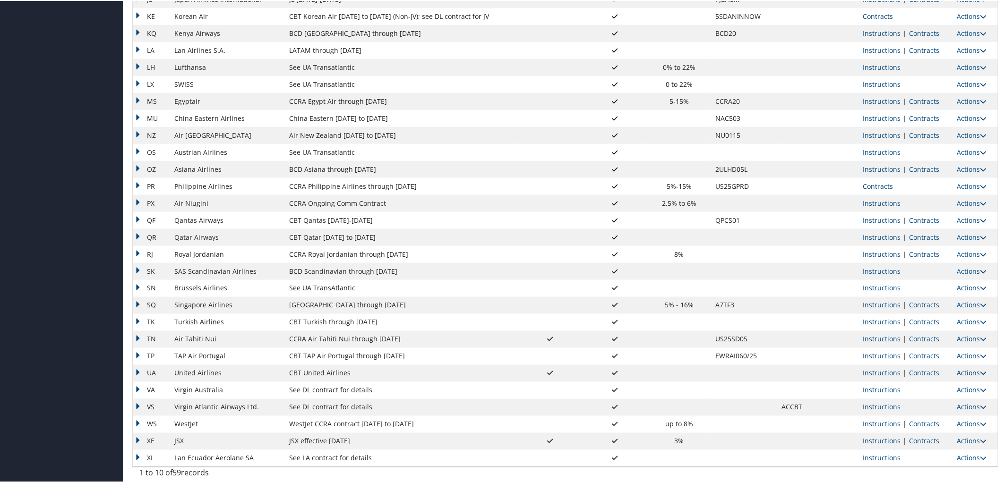
click at [964, 370] on link "Actions" at bounding box center [972, 372] width 30 height 9
click at [955, 383] on link "Upload Contract" at bounding box center [947, 386] width 68 height 16
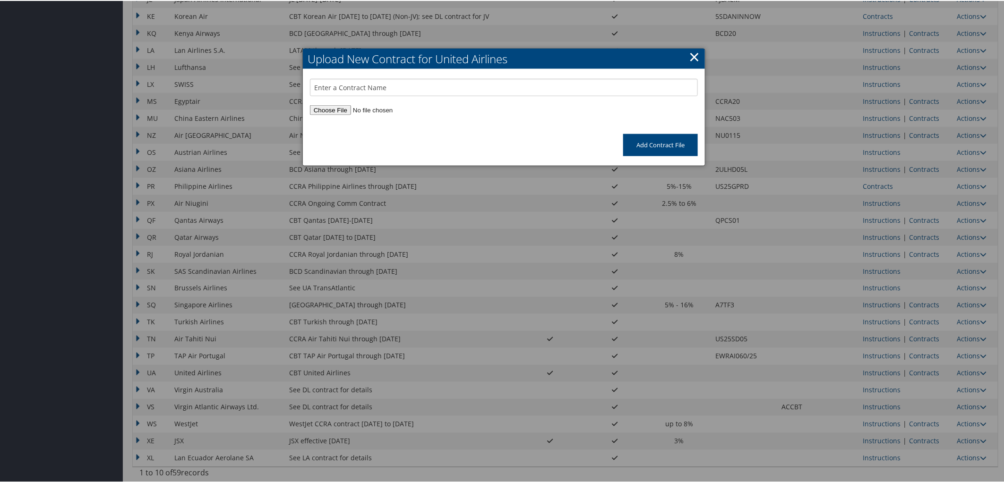
click at [318, 106] on input "file" at bounding box center [504, 109] width 388 height 10
type input "C:\fakepath\UA Pacific Plus JV NDC 10.01.25-01.31.26.pdf"
drag, startPoint x: 449, startPoint y: 126, endPoint x: 310, endPoint y: 126, distance: 138.4
click at [310, 126] on div "UA Pacific Plus JV NDC 10.01.25-01.31.26.pdf" at bounding box center [382, 127] width 144 height 11
copy div "UA Pacific Plus JV NDC 10.01.25-01.31.26"
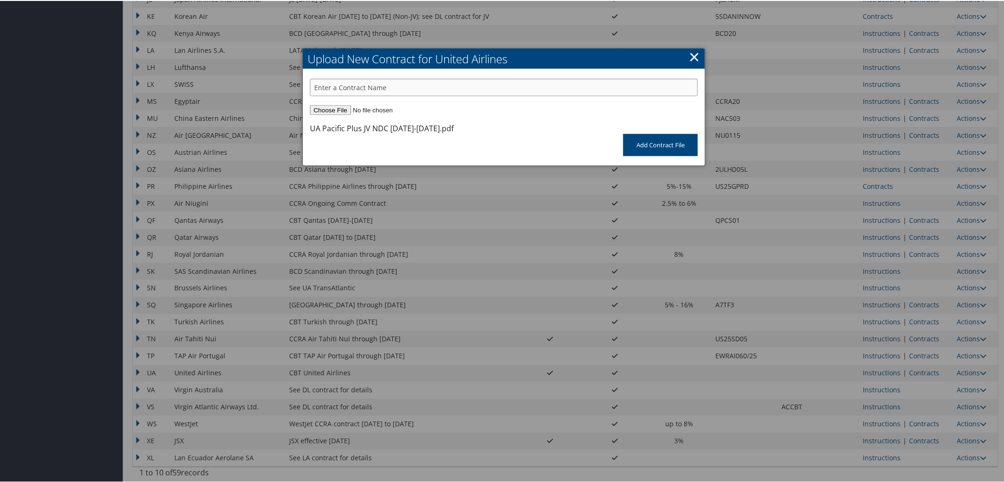
click at [331, 91] on input "text" at bounding box center [504, 86] width 388 height 17
paste input "UA Pacific Plus JV NDC 10.01.25-01.31.26"
click at [375, 85] on input "UA Pacific Plus JV NDC 10.01.25-01.31.26" at bounding box center [504, 86] width 388 height 17
click at [312, 83] on input "UA Pacific Plus JV 10.01.25-01.31.26" at bounding box center [504, 86] width 388 height 17
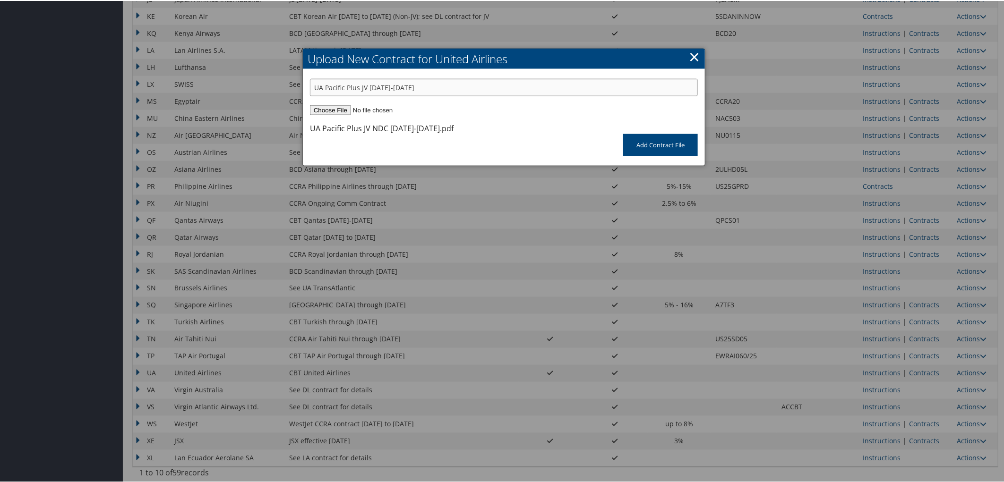
paste input "NDC"
type input "NDC UA Pacific Plus JV 10.01.25-01.31.26"
click at [645, 154] on input "Add Contract File" at bounding box center [660, 144] width 75 height 22
click at [645, 145] on input "Add Contract File" at bounding box center [660, 144] width 75 height 22
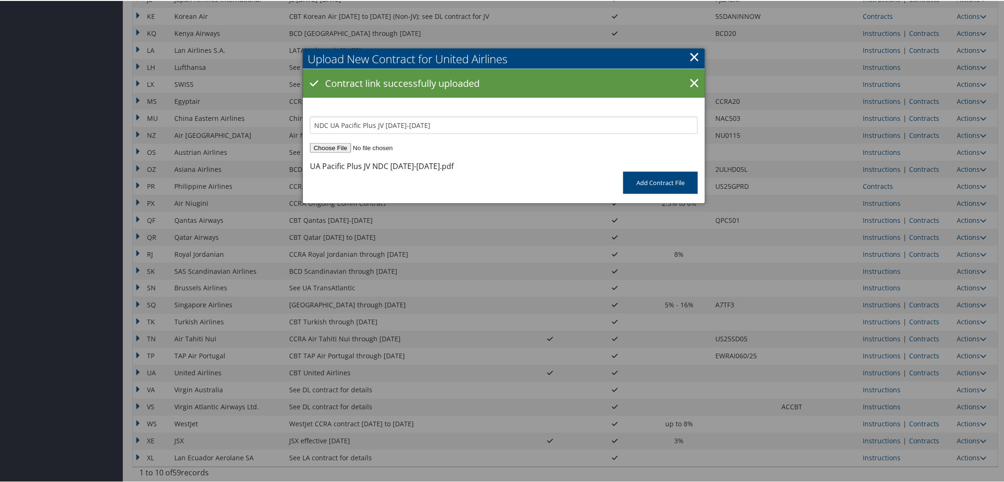
click at [959, 370] on div at bounding box center [503, 241] width 1007 height 482
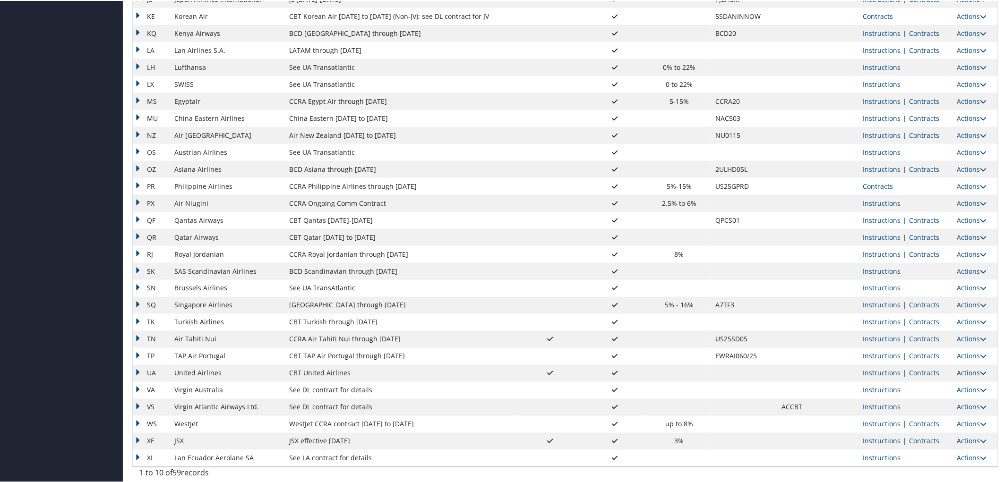
click at [964, 368] on link "Actions" at bounding box center [972, 372] width 30 height 9
click at [950, 389] on link "Upload Contract" at bounding box center [947, 386] width 68 height 16
click at [971, 371] on link "Actions" at bounding box center [972, 372] width 30 height 9
click at [955, 384] on link "Upload Contract" at bounding box center [947, 386] width 68 height 16
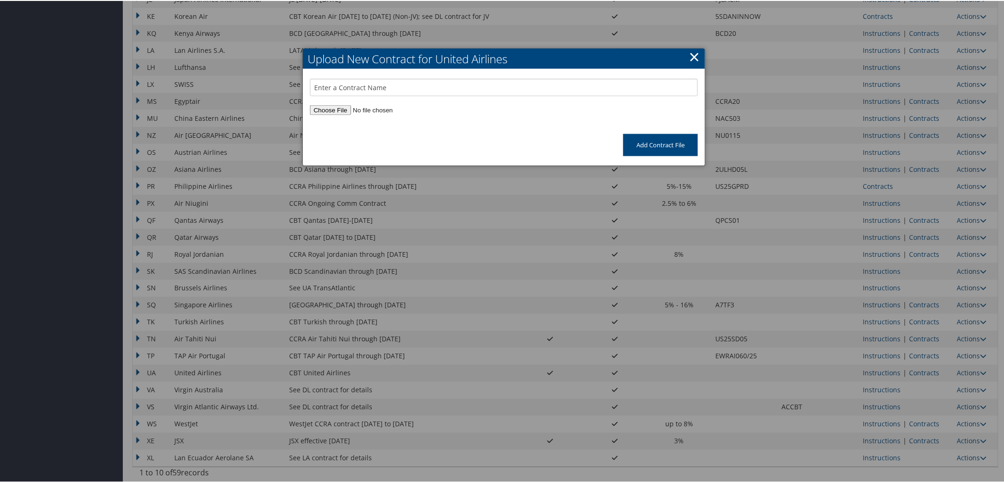
click at [338, 105] on input "file" at bounding box center [504, 109] width 388 height 10
type input "C:\fakepath\UA Latin American NDC 10.1.25-1.31.26.pdf"
drag, startPoint x: 446, startPoint y: 128, endPoint x: 309, endPoint y: 123, distance: 136.6
click at [310, 123] on div "UA Latin American NDC 10.1.25-1.31.26.pdf" at bounding box center [384, 127] width 149 height 11
copy div "UA Latin American NDC 10.1.25-1.31.26"
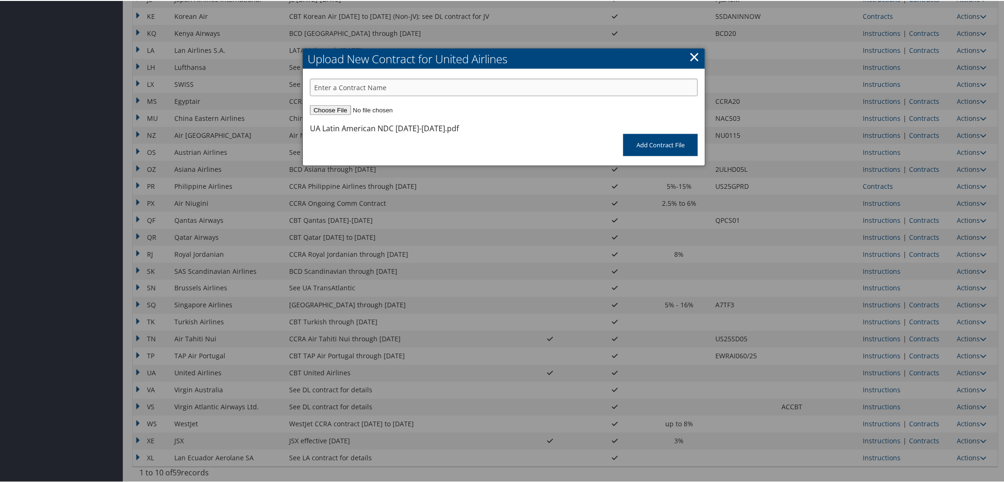
click at [325, 88] on input "text" at bounding box center [504, 86] width 388 height 17
paste input "UA Latin American NDC 10.1.25-1.31.26"
click at [380, 85] on input "UA Latin American NDC 10.1.25-1.31.26" at bounding box center [504, 86] width 388 height 17
click at [311, 84] on input "UA Latin American 10.1.25-1.31.26" at bounding box center [504, 86] width 388 height 17
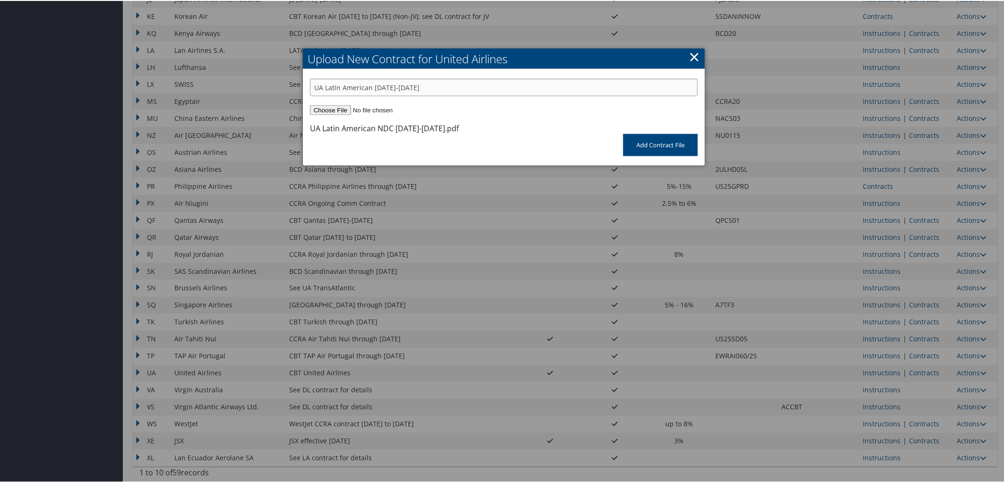
paste input "NDC"
type input "NDC UA Latin American 10.1.25-1.31.26"
click at [644, 145] on input "Add Contract File" at bounding box center [660, 144] width 75 height 22
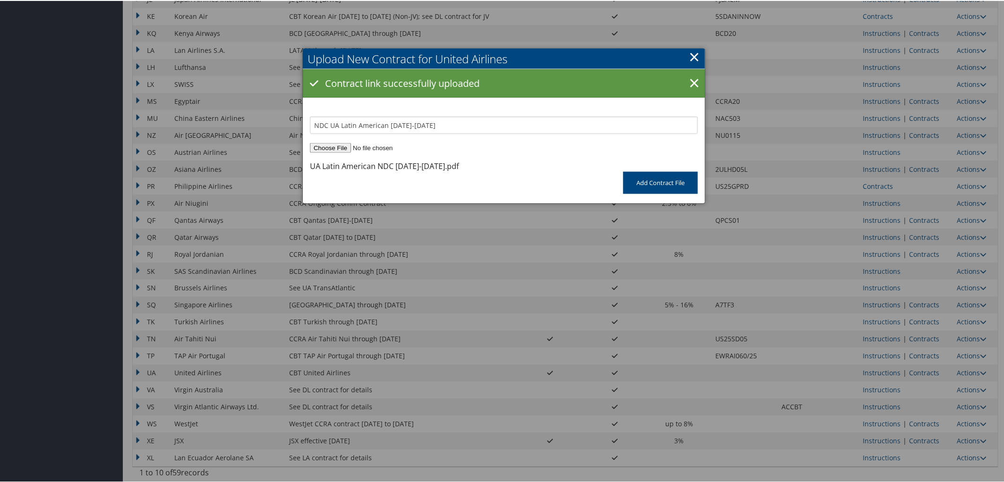
click at [975, 374] on div at bounding box center [503, 241] width 1007 height 482
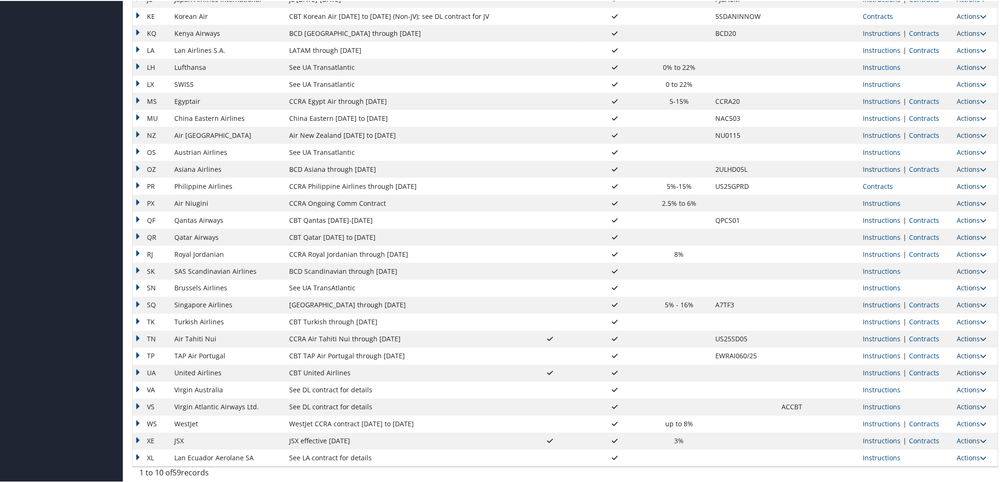
click at [972, 374] on link "Actions" at bounding box center [972, 372] width 30 height 9
click at [961, 383] on link "Upload Contract" at bounding box center [947, 386] width 68 height 16
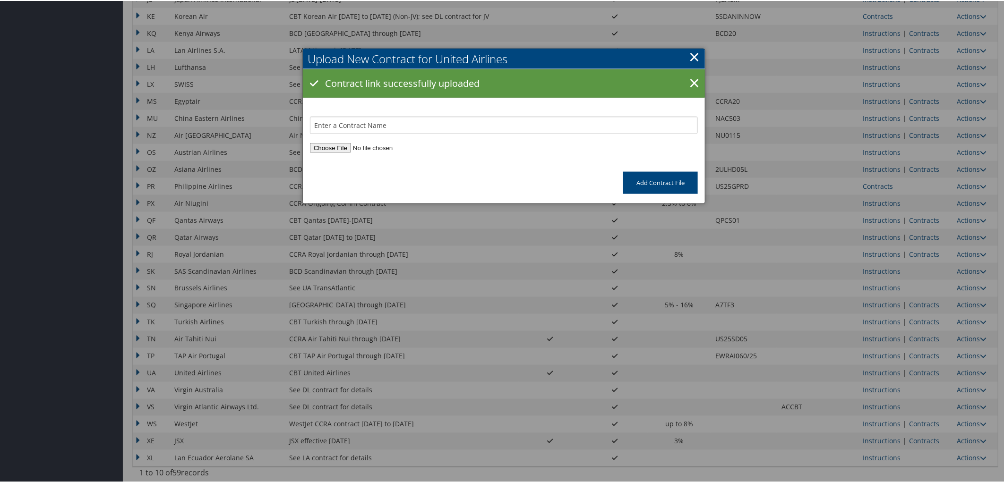
click at [336, 146] on input "file" at bounding box center [504, 147] width 388 height 10
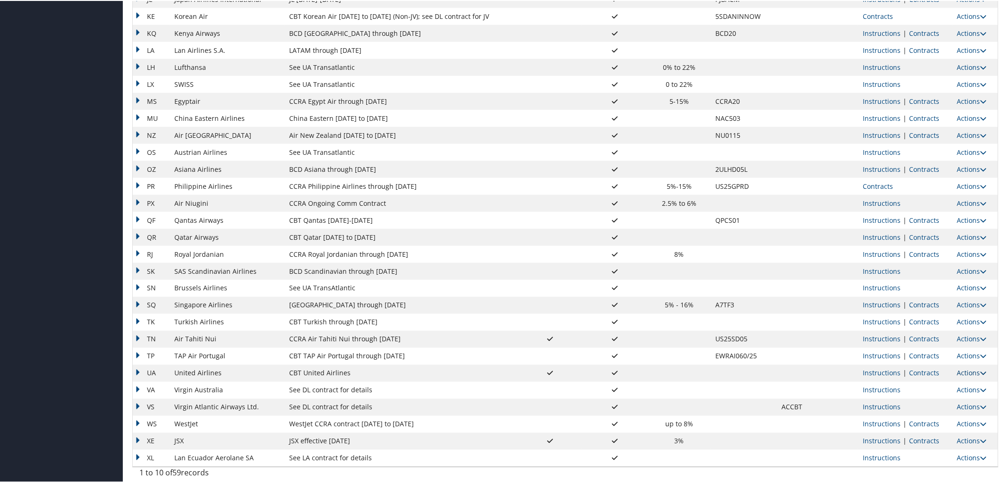
click at [975, 369] on link "Actions" at bounding box center [972, 372] width 30 height 9
click at [960, 378] on link "Upload Contract" at bounding box center [947, 386] width 68 height 16
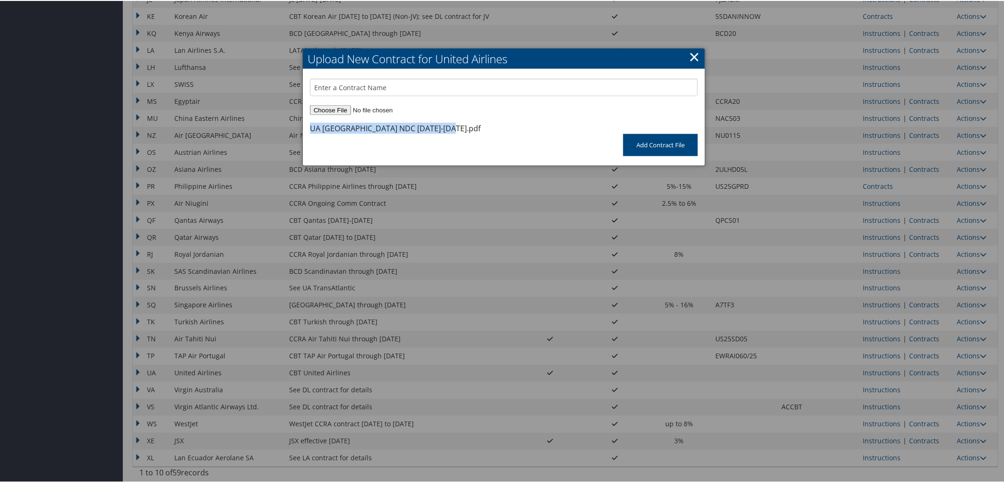
drag, startPoint x: 443, startPoint y: 128, endPoint x: 310, endPoint y: 128, distance: 132.2
click at [310, 128] on div "UA New Zealand NDC 10.01.25-1.31.26.pdf" at bounding box center [395, 127] width 171 height 11
copy div "UA New Zealand NDC 10.01.25-1.31.26"
click at [331, 84] on input "text" at bounding box center [504, 86] width 388 height 17
paste input "UA New Zealand NDC 10.01.25-1.31.26"
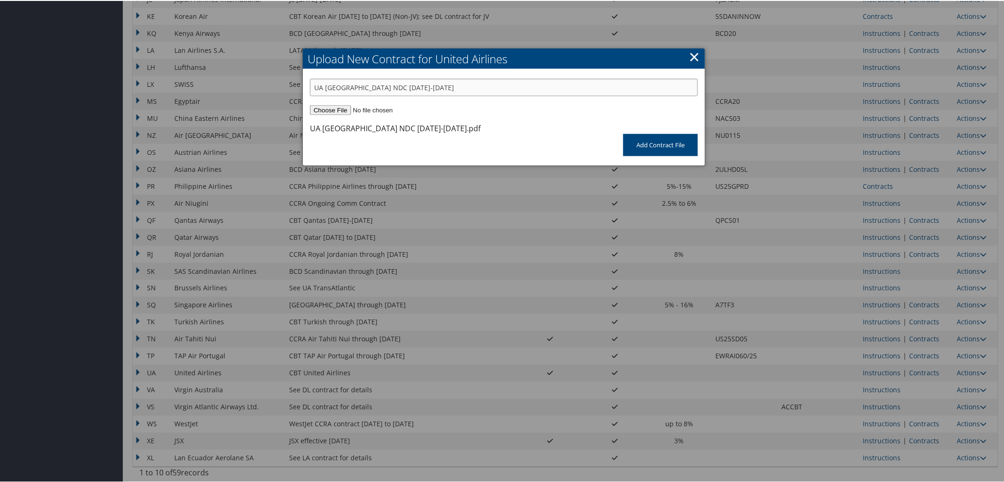
click at [371, 87] on input "UA New Zealand NDC 10.01.25-1.31.26" at bounding box center [504, 86] width 388 height 17
click at [314, 85] on input "UA New Zealand 10.01.25-1.31.26" at bounding box center [504, 86] width 388 height 17
paste input "NDC"
type input "NDC UA New Zealand 10.01.25-1.31.26"
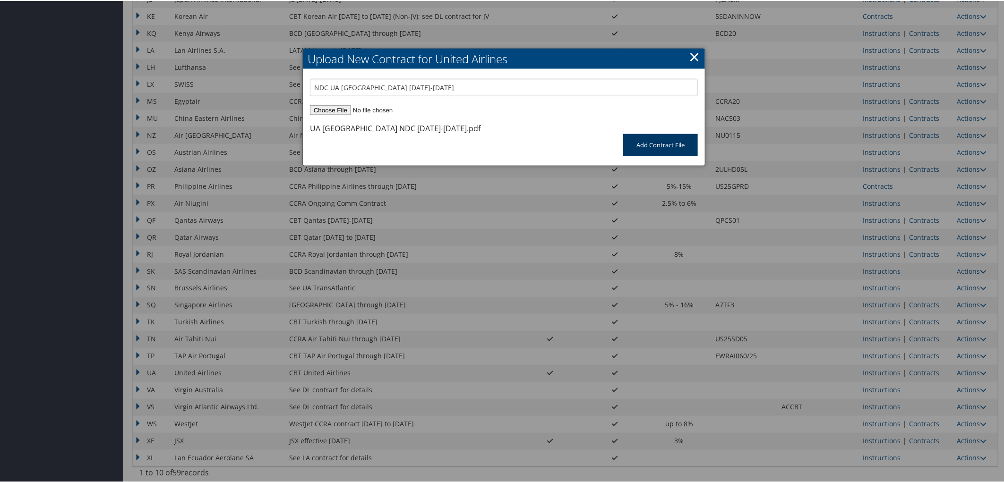
click at [639, 152] on input "Add Contract File" at bounding box center [660, 144] width 75 height 22
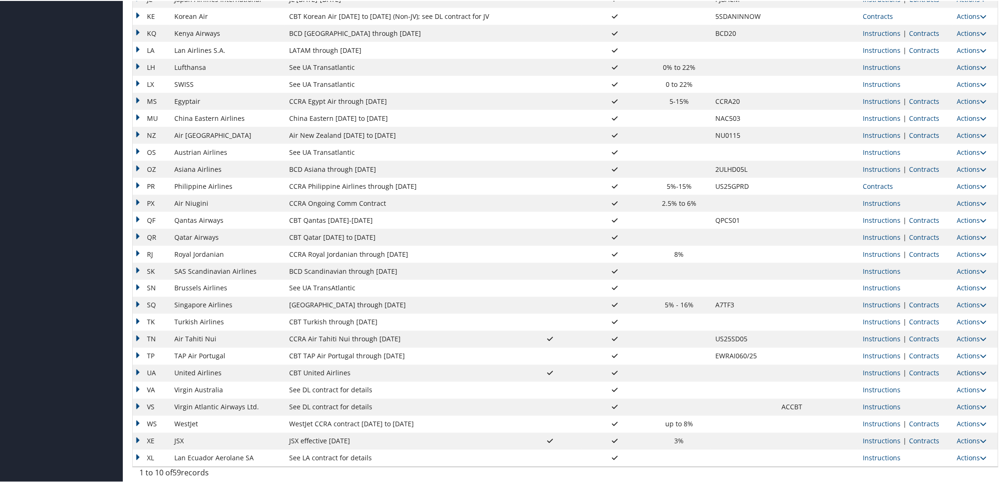
click at [968, 371] on link "Actions" at bounding box center [972, 372] width 30 height 9
click at [966, 384] on link "Upload Contract" at bounding box center [947, 386] width 68 height 16
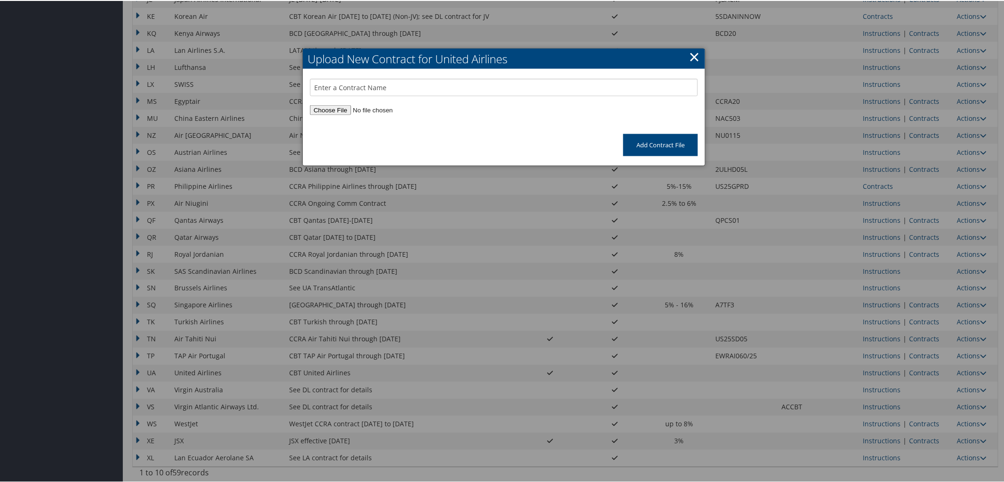
click at [319, 108] on input "file" at bounding box center [504, 109] width 388 height 10
type input "C:\fakepath\UA Domestic TZCA 10.01.25-1.31.26.pdf"
drag, startPoint x: 433, startPoint y: 128, endPoint x: 310, endPoint y: 125, distance: 123.3
click at [310, 125] on div "UA Domestic TZCA 10.01.25-1.31.26.pdf" at bounding box center [375, 127] width 131 height 11
copy div "UA Domestic TZCA 10.01.25-1.31.26"
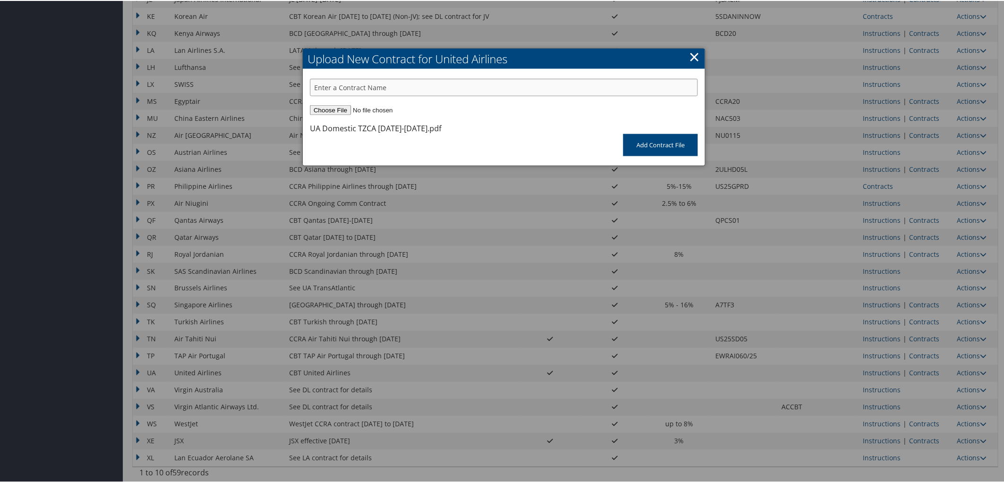
click at [335, 89] on input "text" at bounding box center [504, 86] width 388 height 17
paste input "UA Domestic TZCA 10.01.25-1.31.26"
type input "UA Domestic TZCA 10.01.25-1.31.26"
click at [637, 144] on input "Add Contract File" at bounding box center [660, 144] width 75 height 22
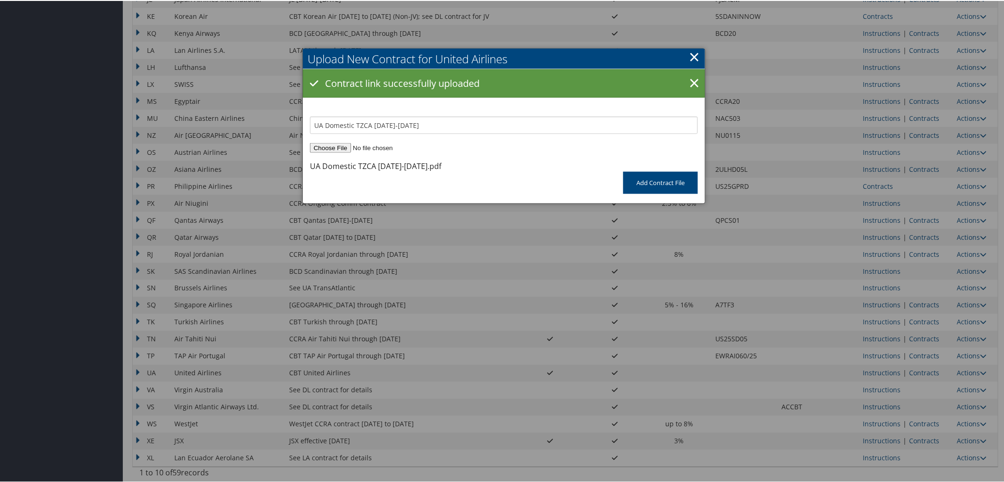
click at [964, 371] on div at bounding box center [503, 241] width 1007 height 482
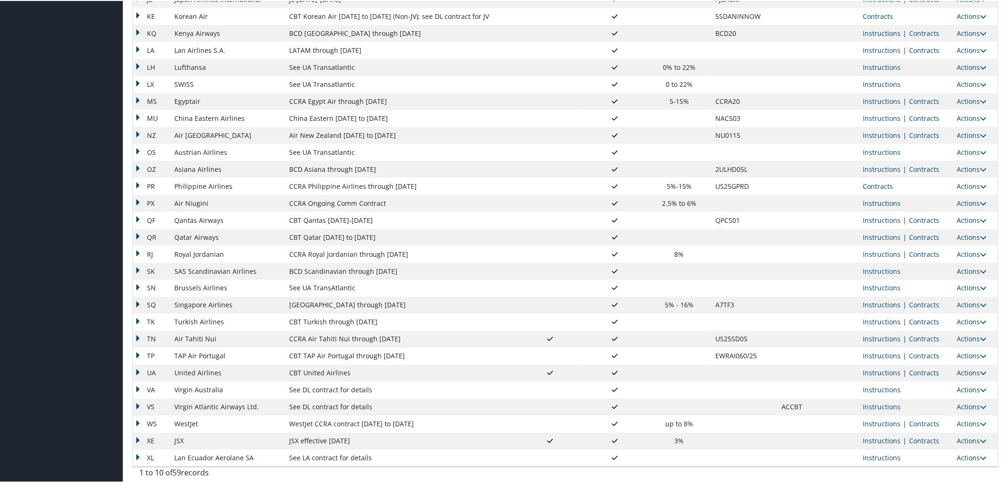
click at [966, 371] on link "Actions" at bounding box center [972, 372] width 30 height 9
click at [957, 380] on link "Upload Contract" at bounding box center [947, 386] width 68 height 16
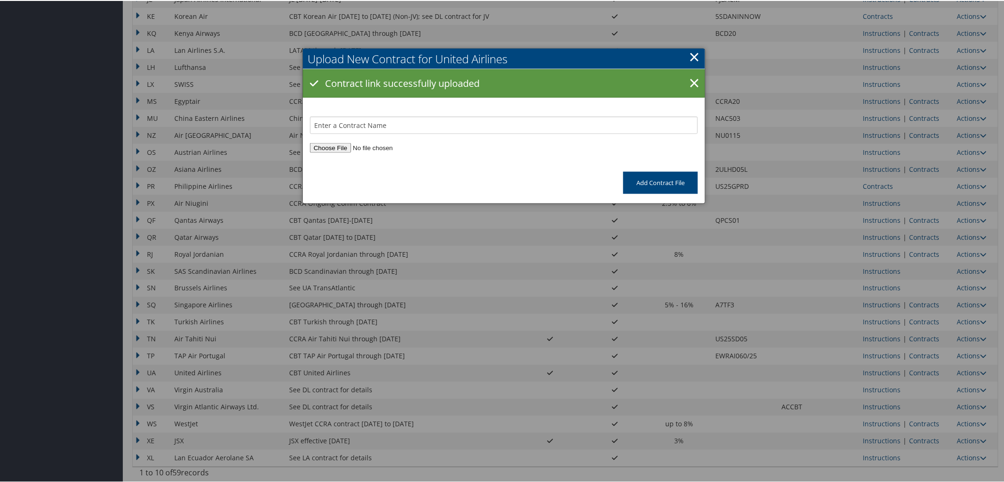
click at [318, 144] on input "file" at bounding box center [504, 147] width 388 height 10
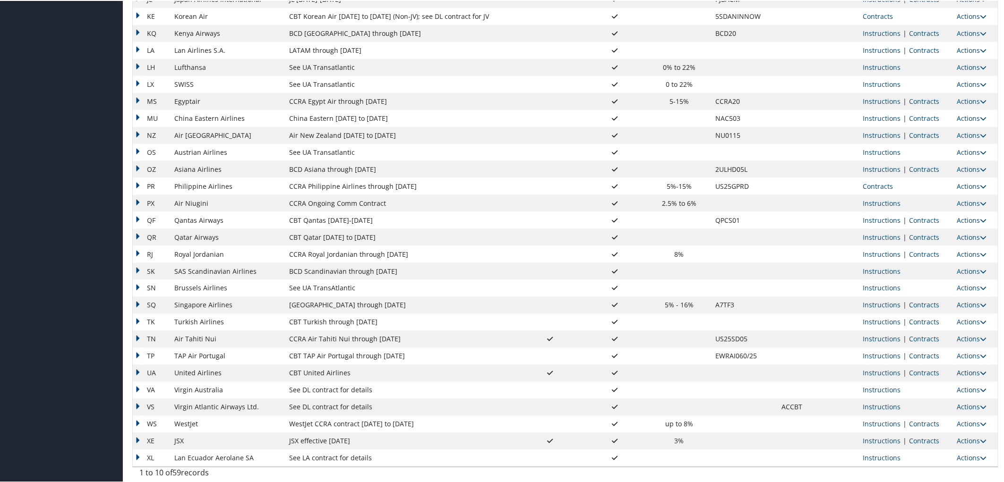
click at [964, 369] on link "Actions" at bounding box center [972, 372] width 30 height 9
click at [950, 378] on link "Upload Contract" at bounding box center [947, 386] width 68 height 16
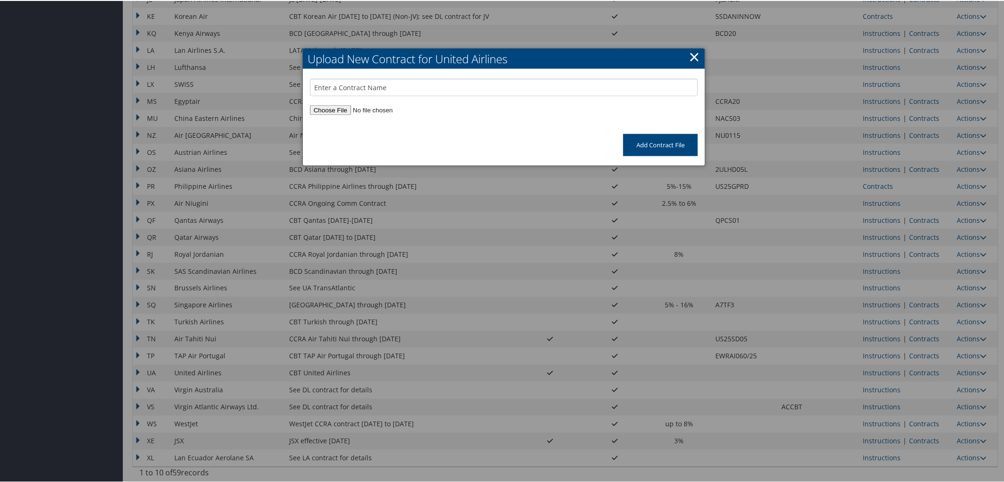
click at [329, 110] on input "file" at bounding box center [504, 109] width 388 height 10
type input "C:\fakepath\UA New Zealand TZA4 10.01.25-01.31.26.pdf"
drag, startPoint x: 449, startPoint y: 127, endPoint x: 300, endPoint y: 122, distance: 148.9
click at [302, 122] on div "Upload New Contract for United Airlines × UA New Zealand TZA4 10.01.25-01.31.26…" at bounding box center [503, 107] width 403 height 118
click at [337, 81] on input "text" at bounding box center [504, 86] width 388 height 17
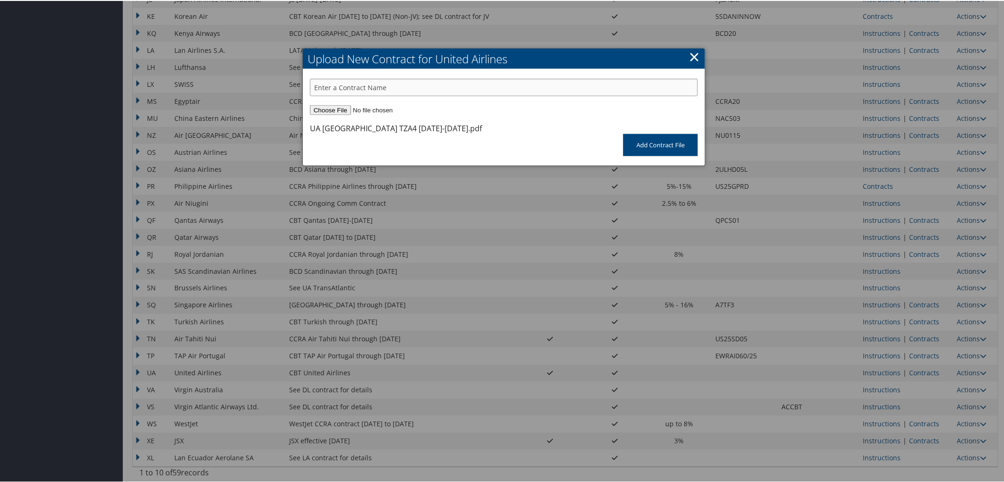
paste input "UA New Zealand TZA4 10.01.25-01.31.26"
type input "UA New Zealand TZA4 10.01.25-01.31.26"
click at [650, 146] on input "Add Contract File" at bounding box center [660, 144] width 75 height 22
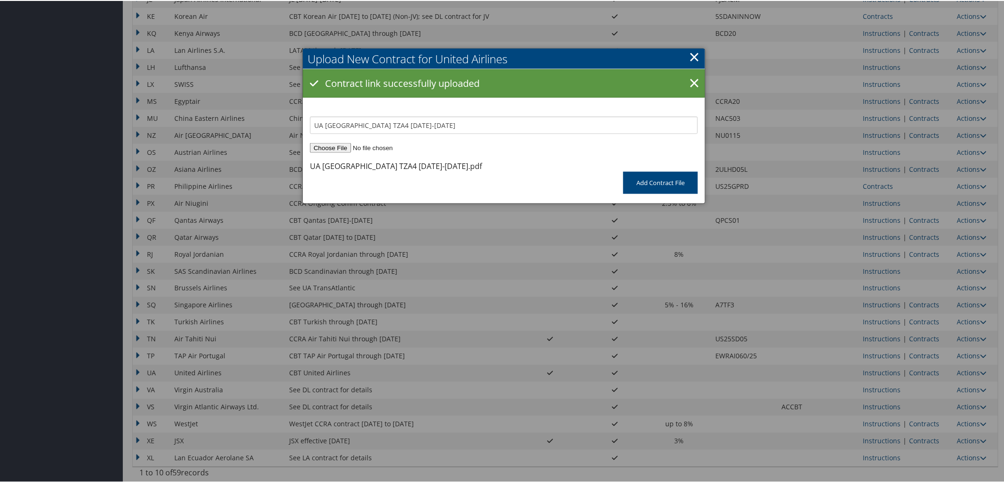
click at [965, 370] on div at bounding box center [503, 241] width 1007 height 482
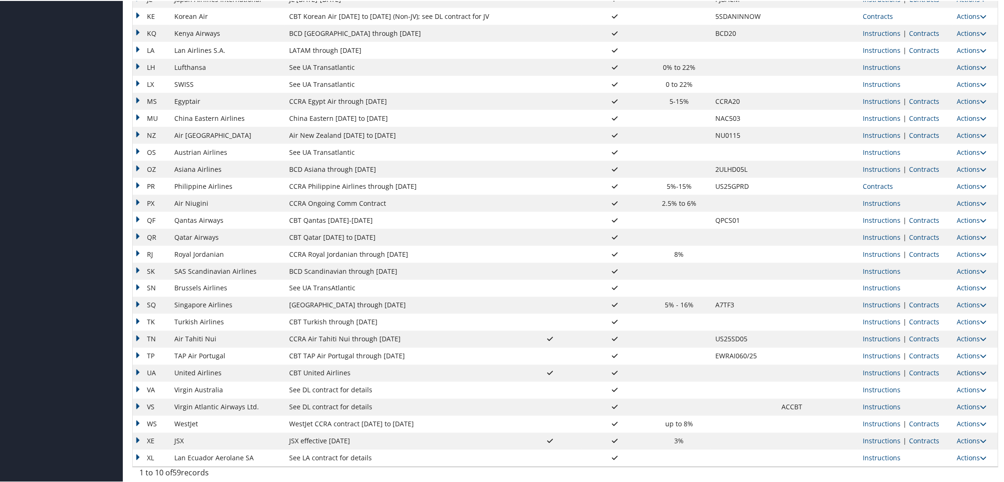
click at [966, 372] on link "Actions" at bounding box center [972, 372] width 30 height 9
click at [961, 386] on link "Upload Contract" at bounding box center [947, 386] width 68 height 16
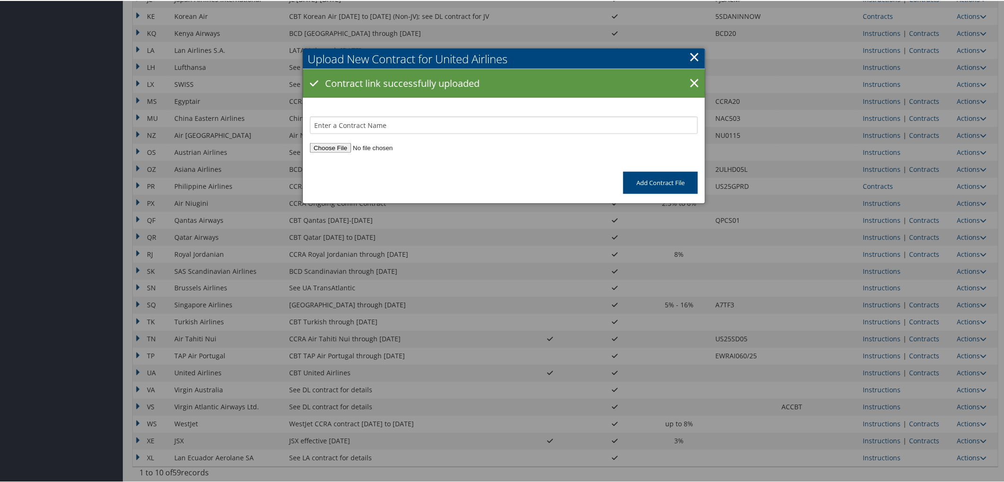
click at [332, 147] on input "file" at bounding box center [504, 147] width 388 height 10
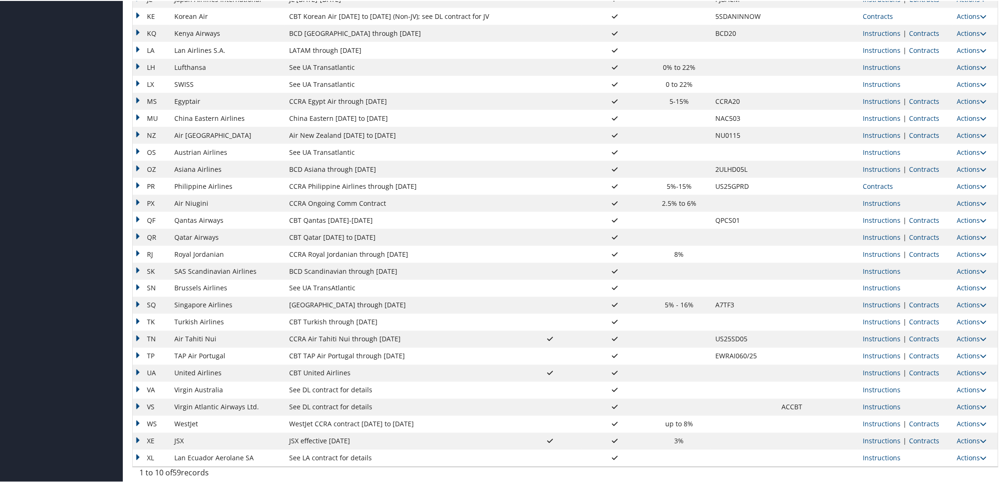
type input "C:\fakepath\UA Latin America TZA6 10.01.25-1.31.26.pdf"
click at [965, 374] on link "Actions" at bounding box center [972, 372] width 30 height 9
click at [964, 388] on link "Upload Contract" at bounding box center [947, 386] width 68 height 16
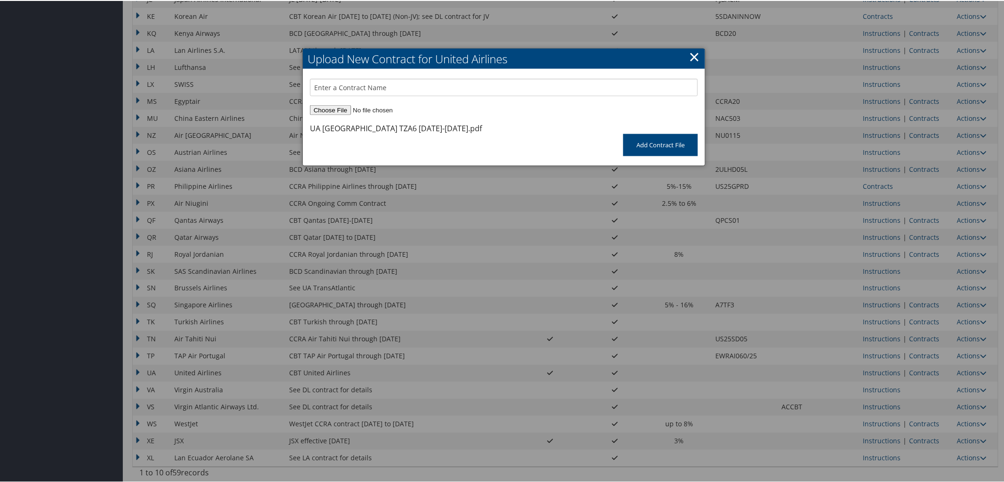
click at [330, 112] on input "file" at bounding box center [504, 109] width 388 height 10
click at [343, 106] on input "file" at bounding box center [504, 109] width 388 height 10
type input "C:\fakepath\UA Latin America TZA6 10.01.25-1.31.26.pdf"
drag, startPoint x: 447, startPoint y: 125, endPoint x: 307, endPoint y: 122, distance: 139.8
click at [307, 122] on div "UA Latin America TZA6 10.01.25-1.31.26.pdf" at bounding box center [504, 118] width 402 height 30
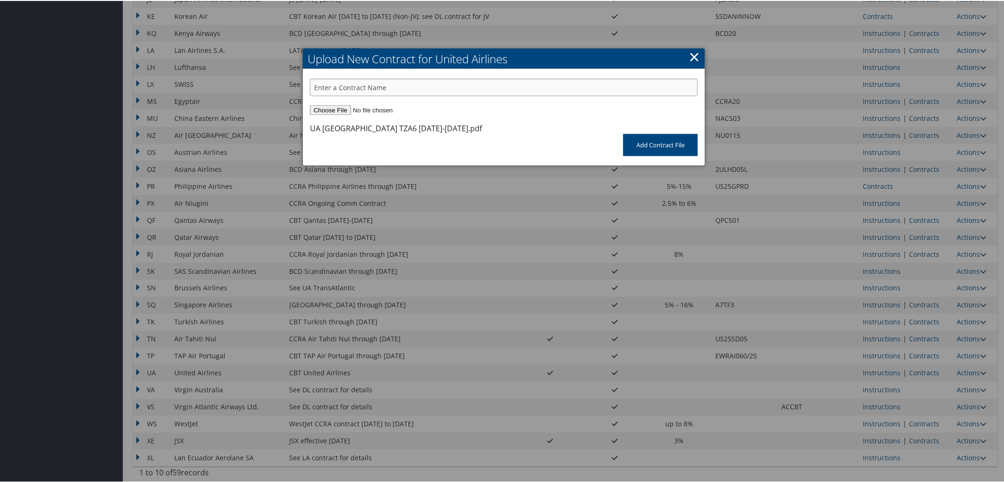
click at [320, 87] on input "text" at bounding box center [504, 86] width 388 height 17
paste input "UA Latin America TZA6 10.01.25-1.31.26"
type input "UA Latin America TZA6 10.01.25-1.31.26"
click at [623, 143] on input "Add Contract File" at bounding box center [660, 144] width 75 height 22
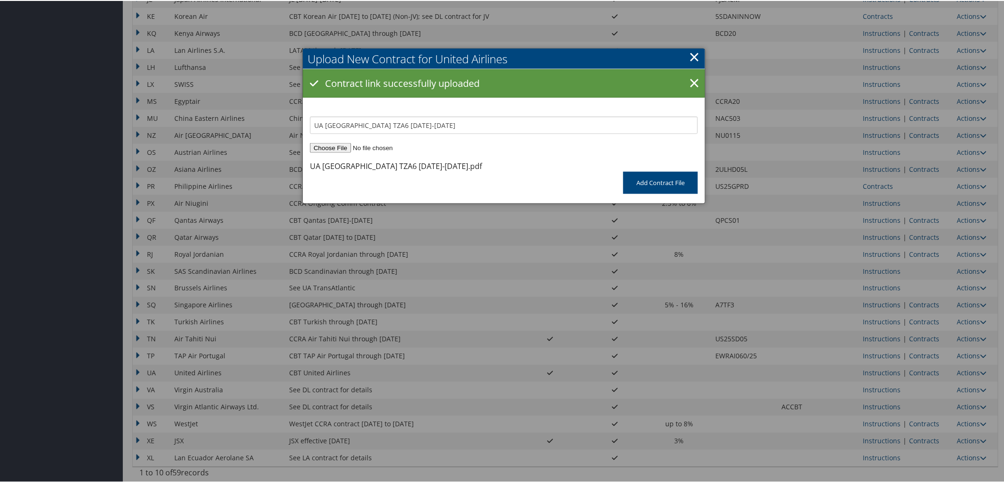
click at [968, 367] on div at bounding box center [503, 241] width 1007 height 482
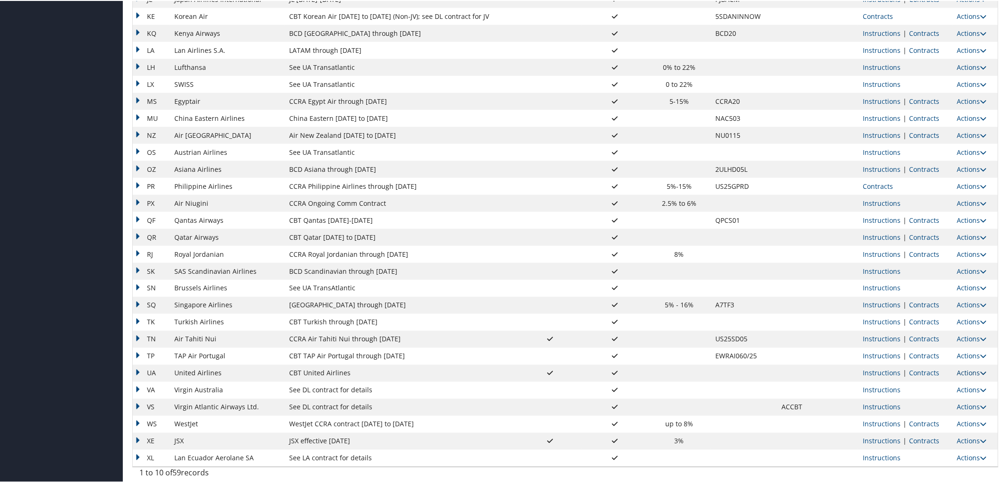
click at [966, 372] on link "Actions" at bounding box center [972, 372] width 30 height 9
click at [964, 384] on link "Upload Contract" at bounding box center [947, 386] width 68 height 16
click at [966, 375] on link "Actions" at bounding box center [972, 372] width 30 height 9
click at [964, 388] on link "Upload Contract" at bounding box center [947, 386] width 68 height 16
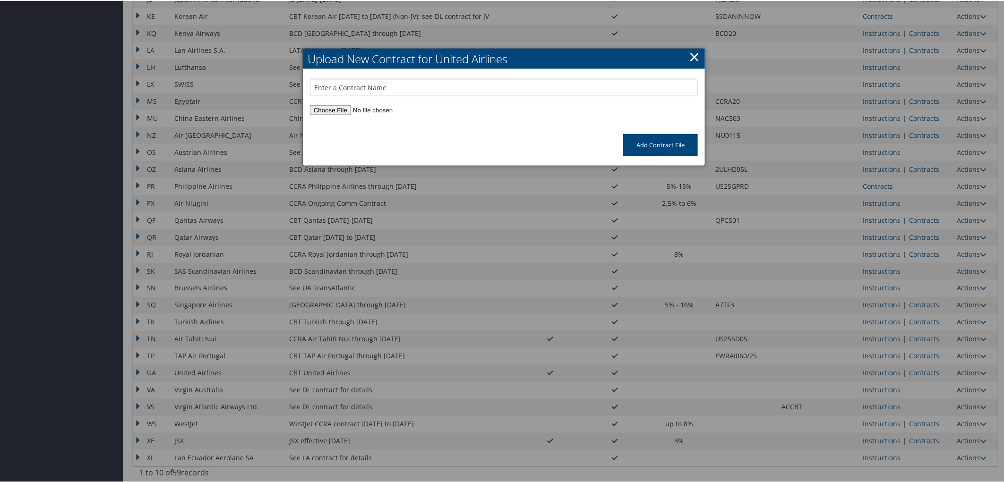
click at [341, 110] on input "file" at bounding box center [504, 109] width 388 height 10
type input "C:\fakepath\UA Transatlantic TZA2 10.01.25-1.31.26.pdf"
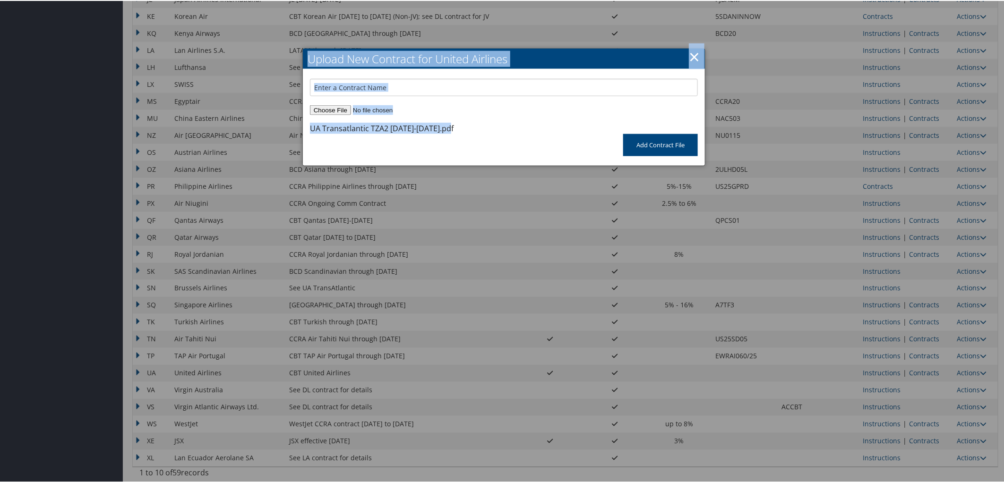
drag, startPoint x: 444, startPoint y: 126, endPoint x: 298, endPoint y: 126, distance: 145.9
click at [347, 129] on div "UA Transatlantic TZA2 10.01.25-1.31.26.pdf" at bounding box center [382, 127] width 144 height 11
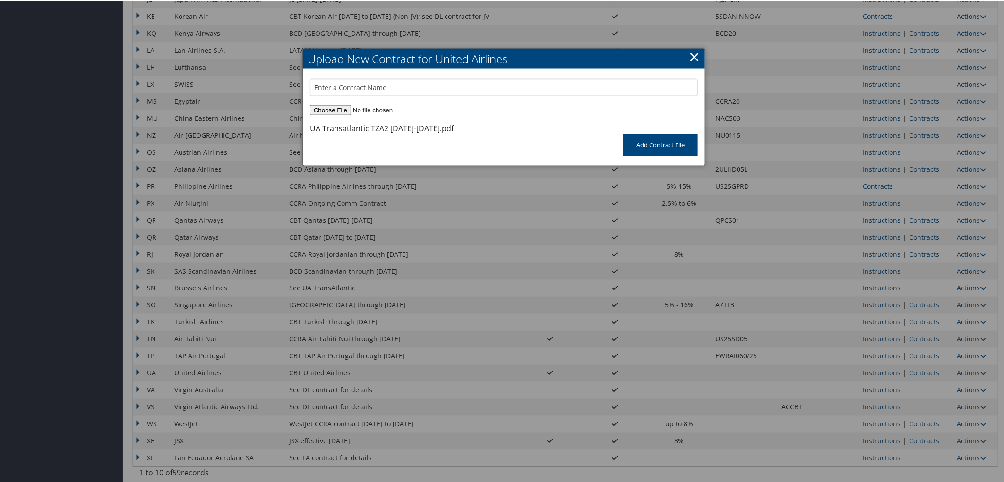
click at [432, 144] on div "Add Contract File" at bounding box center [504, 149] width 402 height 32
drag, startPoint x: 445, startPoint y: 128, endPoint x: 310, endPoint y: 128, distance: 135.1
click at [310, 128] on div "UA Transatlantic TZA2 10.01.25-1.31.26.pdf" at bounding box center [382, 127] width 144 height 11
click at [369, 93] on input "text" at bounding box center [504, 86] width 388 height 17
paste input "UA Transatlantic TZA2 10.01.25-1.31.26"
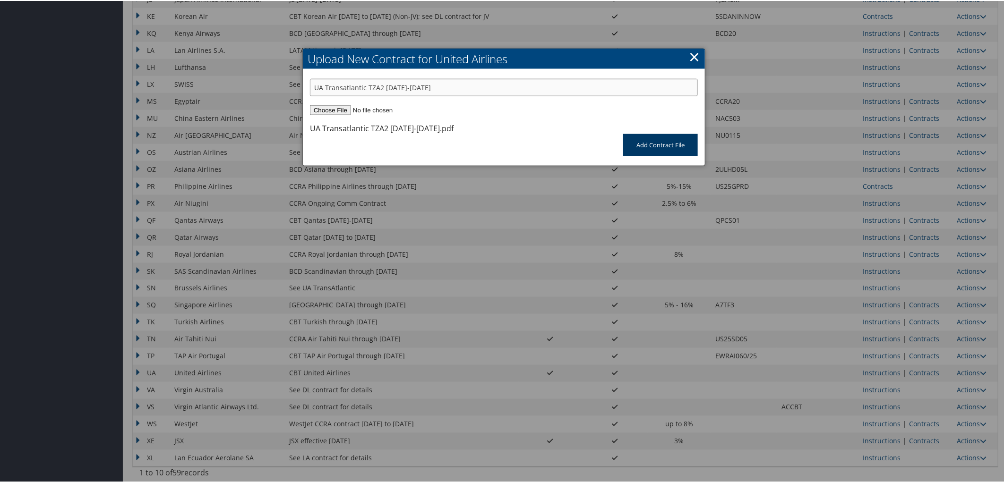
type input "UA Transatlantic TZA2 10.01.25-1.31.26"
click at [658, 143] on input "Add Contract File" at bounding box center [660, 144] width 75 height 22
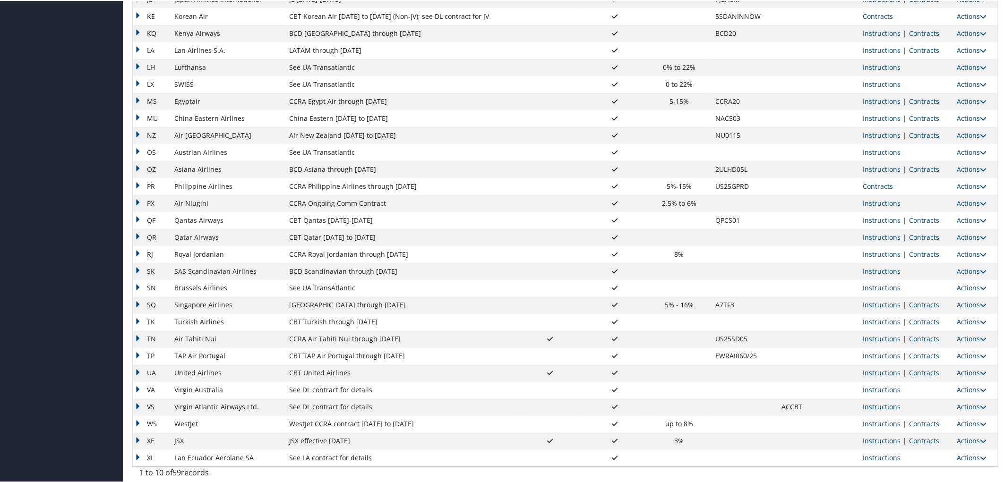
click at [965, 372] on link "Actions" at bounding box center [972, 372] width 30 height 9
click at [949, 383] on link "Upload Contract" at bounding box center [947, 386] width 68 height 16
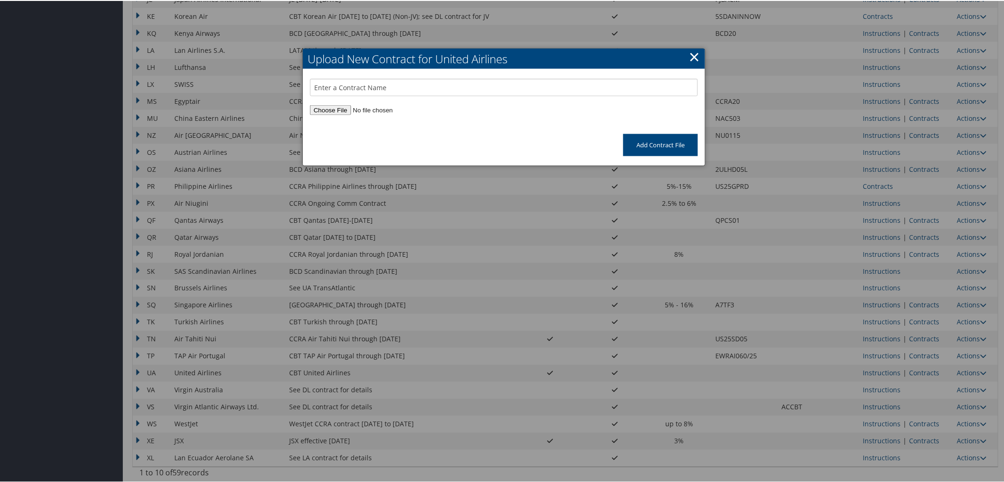
click at [341, 106] on input "file" at bounding box center [504, 109] width 388 height 10
type input "C:\fakepath\UA Pacific Plus JV TZA4 10.01.25-1.31.26.pdf"
drag, startPoint x: 447, startPoint y: 126, endPoint x: 307, endPoint y: 123, distance: 139.4
click at [307, 123] on div "UA Pacific Plus JV TZA4 10.01.25-1.31.26.pdf" at bounding box center [504, 118] width 402 height 30
click at [359, 84] on input "text" at bounding box center [504, 86] width 388 height 17
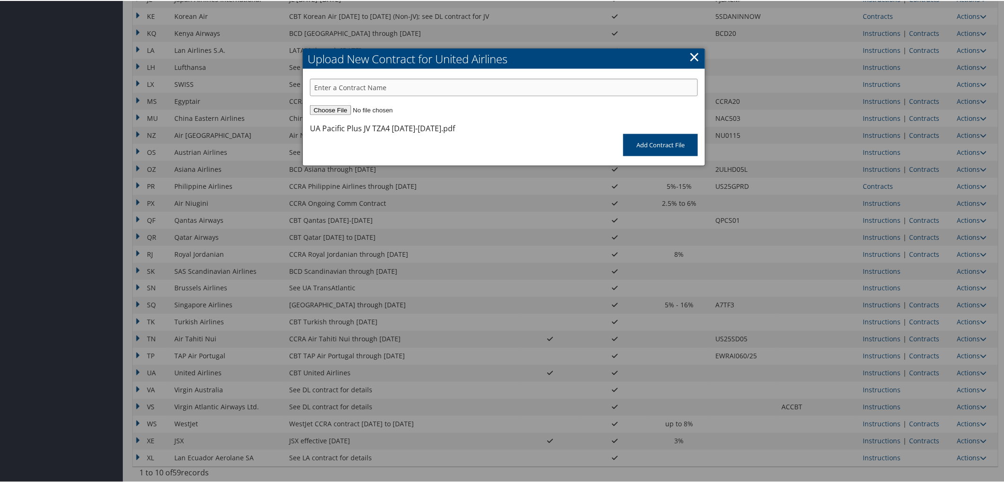
paste input "UA Pacific Plus JV TZA4 10.01.25-1.31.26"
type input "UA Pacific Plus JV TZA4 10.01.25-1.31.26"
click at [637, 138] on input "Add Contract File" at bounding box center [660, 144] width 75 height 22
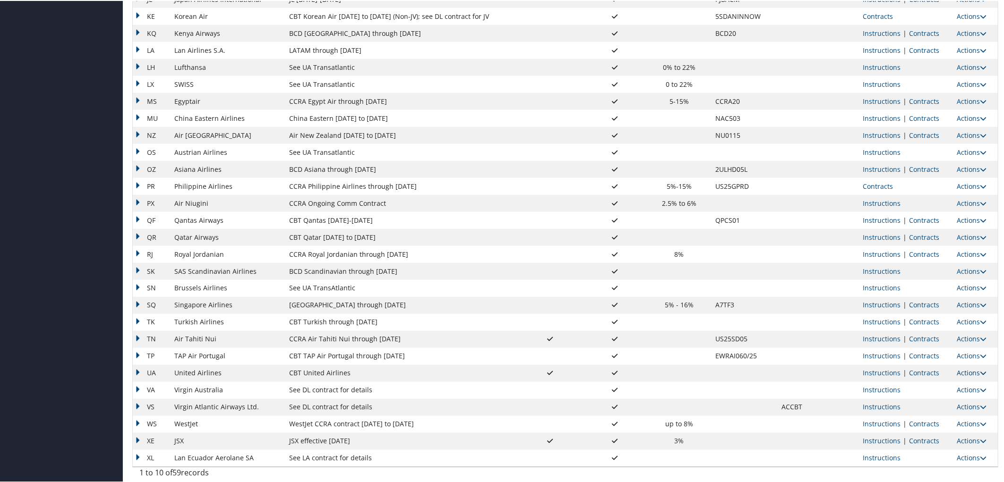
click at [962, 372] on link "Actions" at bounding box center [972, 372] width 30 height 9
click at [957, 384] on link "Upload Contract" at bounding box center [947, 386] width 68 height 16
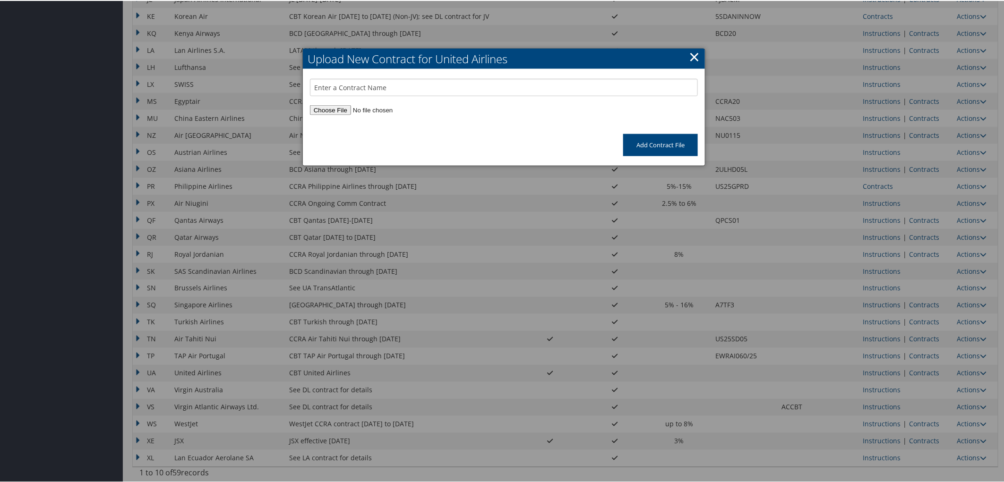
click at [334, 107] on input "file" at bounding box center [504, 109] width 388 height 10
type input "C:\fakepath\UA Pacific Plus TZA4 10.01.25-1.31.26.pdf"
drag, startPoint x: 440, startPoint y: 128, endPoint x: 308, endPoint y: 125, distance: 131.3
click at [310, 125] on div "UA Pacific Plus TZA4 10.01.25-1.31.26.pdf" at bounding box center [378, 127] width 136 height 11
click at [337, 88] on input "text" at bounding box center [504, 86] width 388 height 17
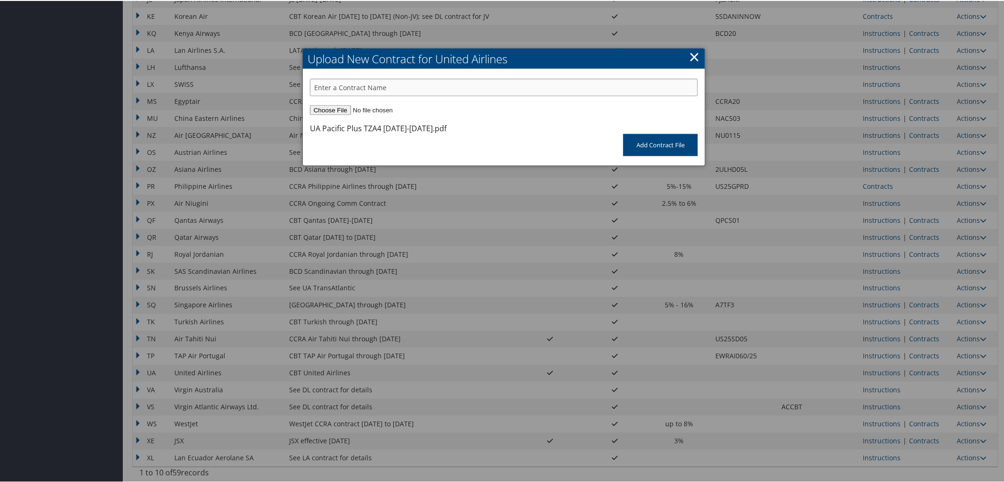
paste input "UA Pacific Plus TZA4 10.01.25-1.31.26"
type input "UA Pacific Plus TZA4 10.01.25-1.31.26"
click at [655, 143] on input "Add Contract File" at bounding box center [660, 144] width 75 height 22
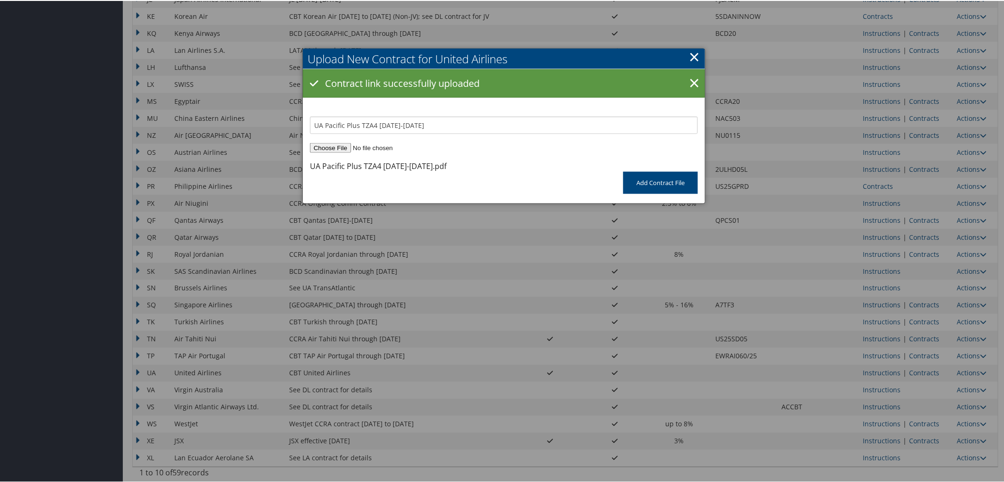
click at [691, 58] on link "×" at bounding box center [694, 55] width 11 height 19
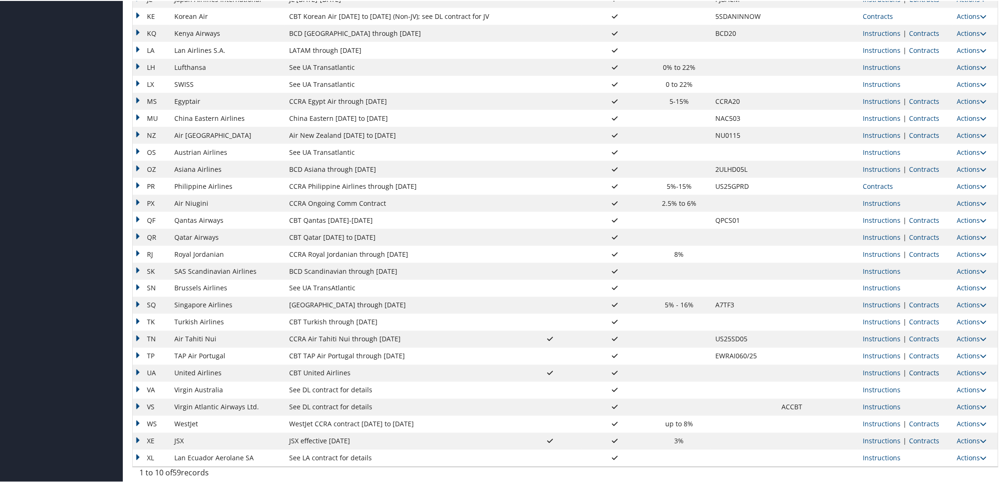
click at [918, 369] on link "Contracts" at bounding box center [924, 372] width 30 height 9
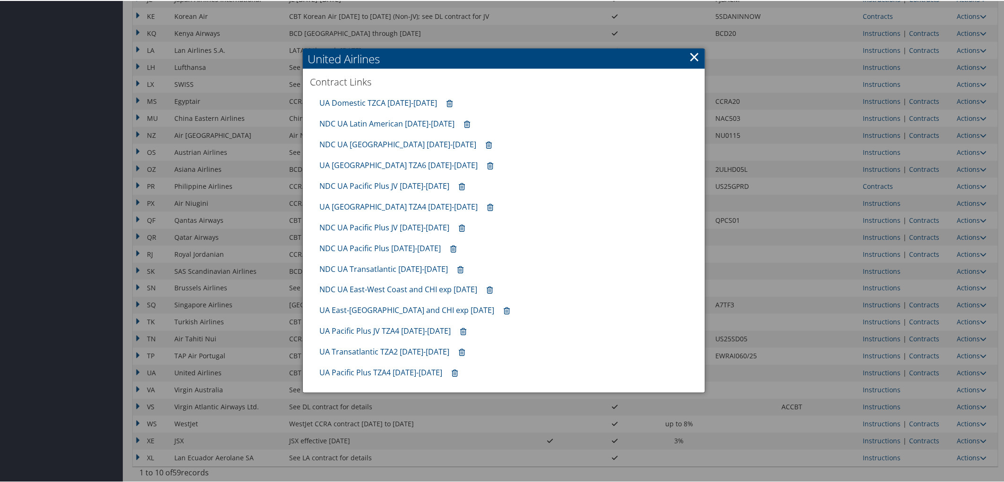
click at [691, 53] on link "×" at bounding box center [694, 55] width 11 height 19
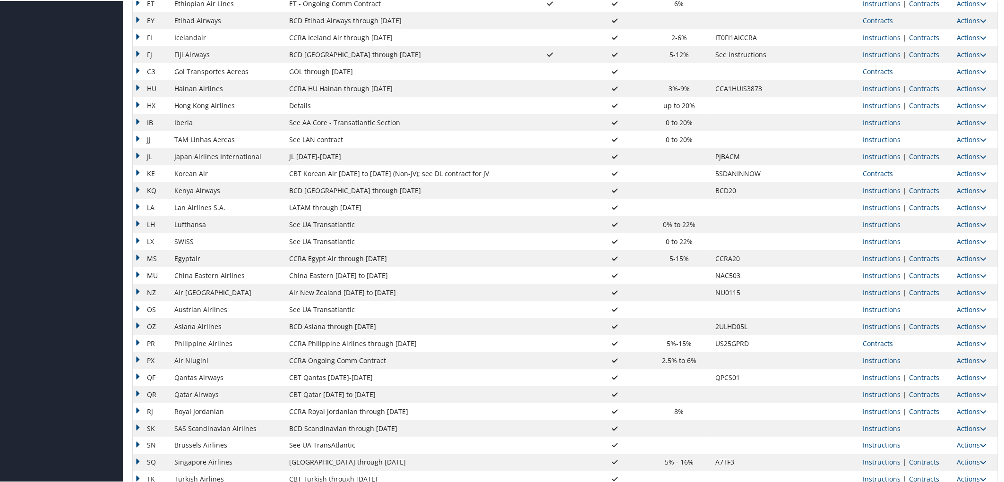
scroll to position [411, 0]
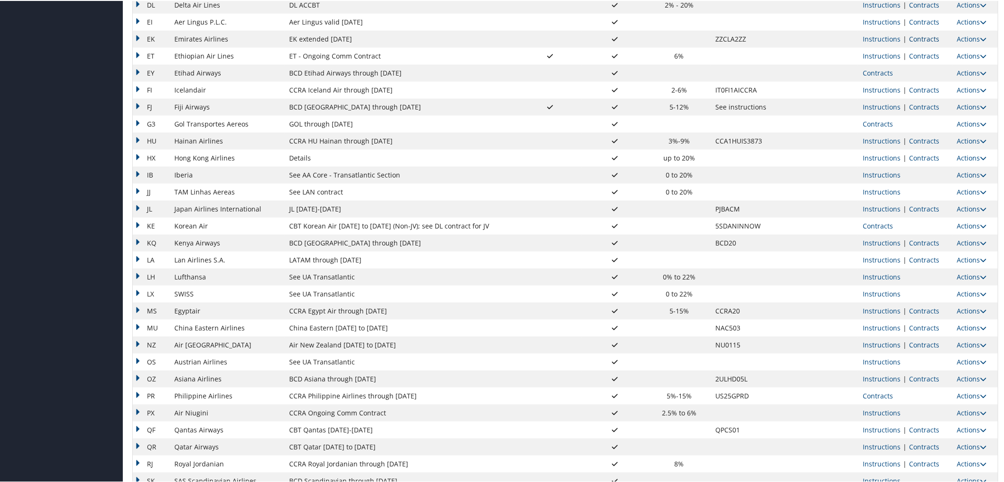
click at [926, 37] on link "Contracts" at bounding box center [924, 38] width 30 height 9
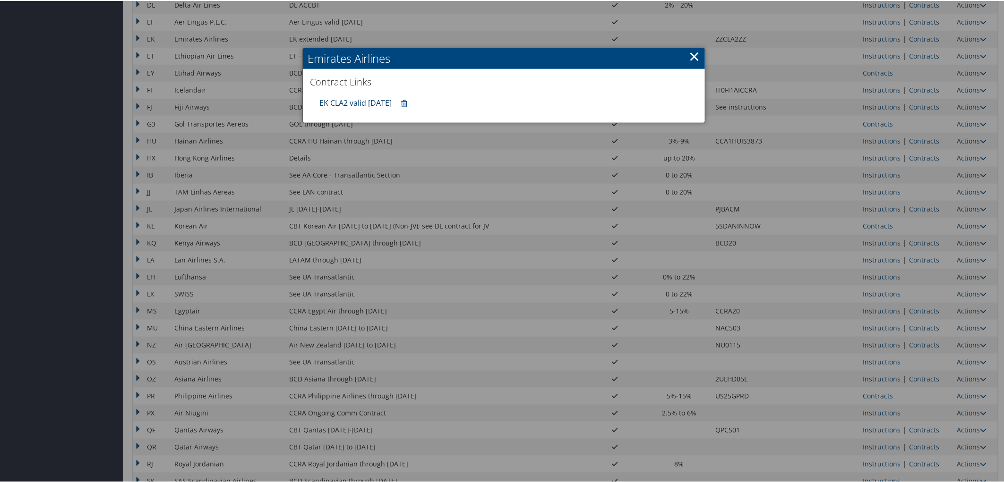
click at [361, 102] on link "EK CLA2 valid 30sep25" at bounding box center [355, 102] width 72 height 10
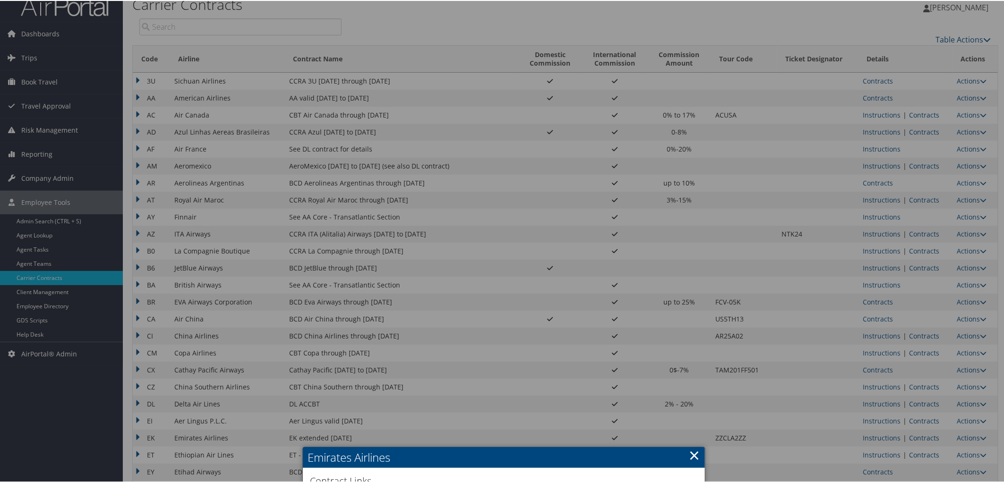
scroll to position [0, 0]
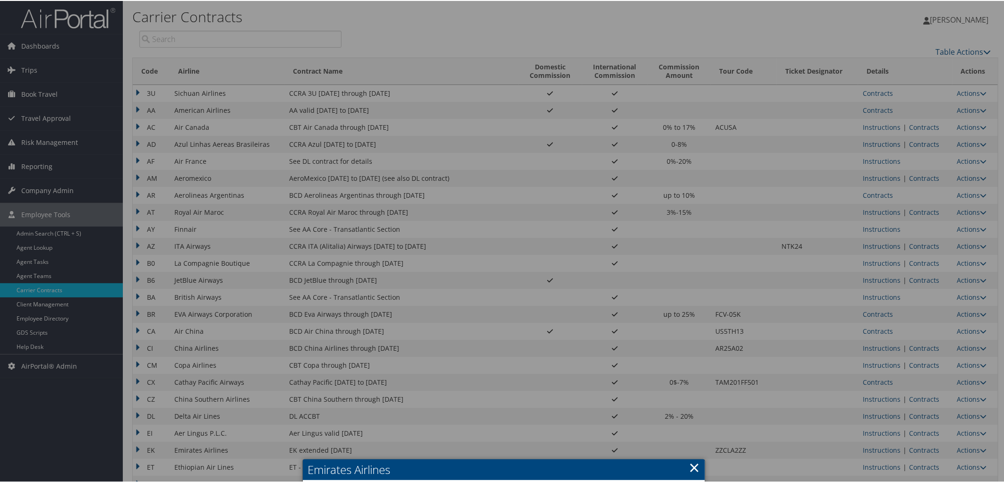
click at [862, 112] on div at bounding box center [503, 241] width 1007 height 482
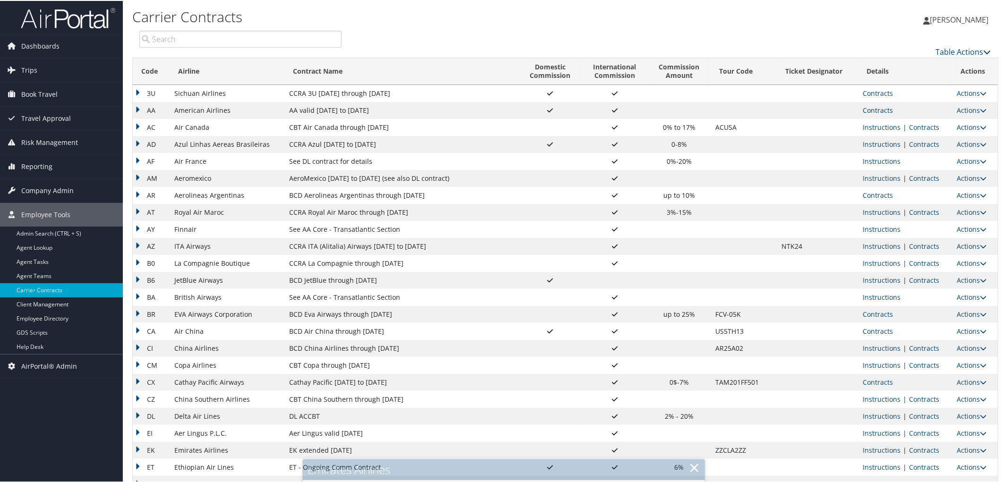
click at [867, 111] on link "Contracts" at bounding box center [877, 109] width 30 height 9
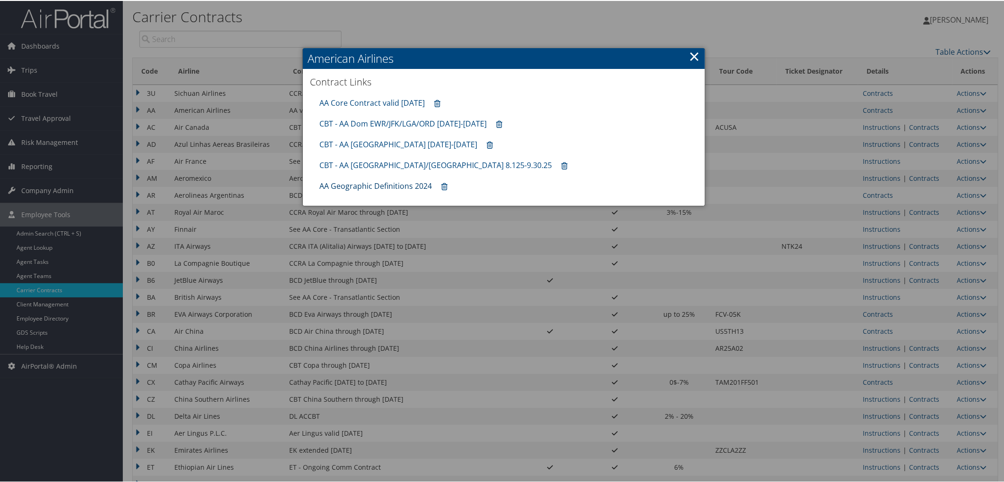
click at [369, 188] on link "AA Geographic Definitions 2024" at bounding box center [375, 185] width 112 height 10
click at [37, 70] on div at bounding box center [503, 241] width 1007 height 482
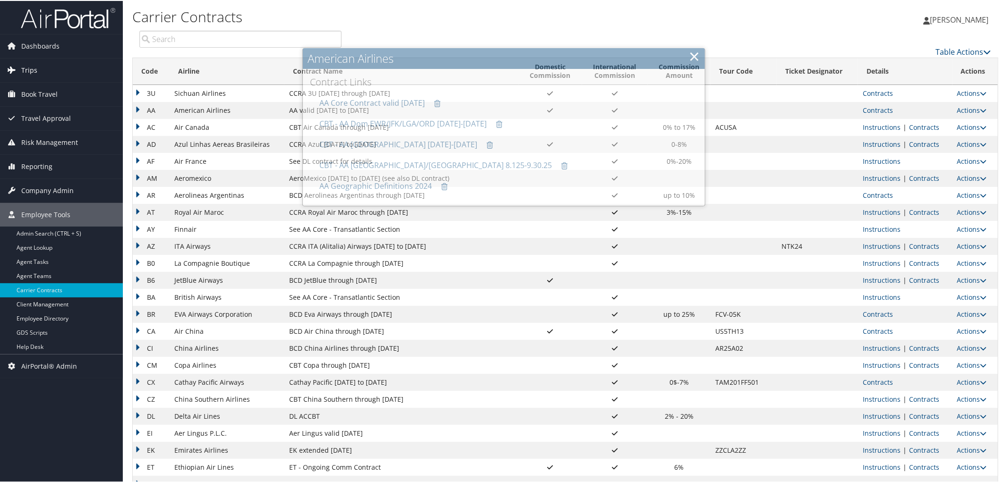
click at [42, 66] on link "Trips" at bounding box center [61, 70] width 123 height 24
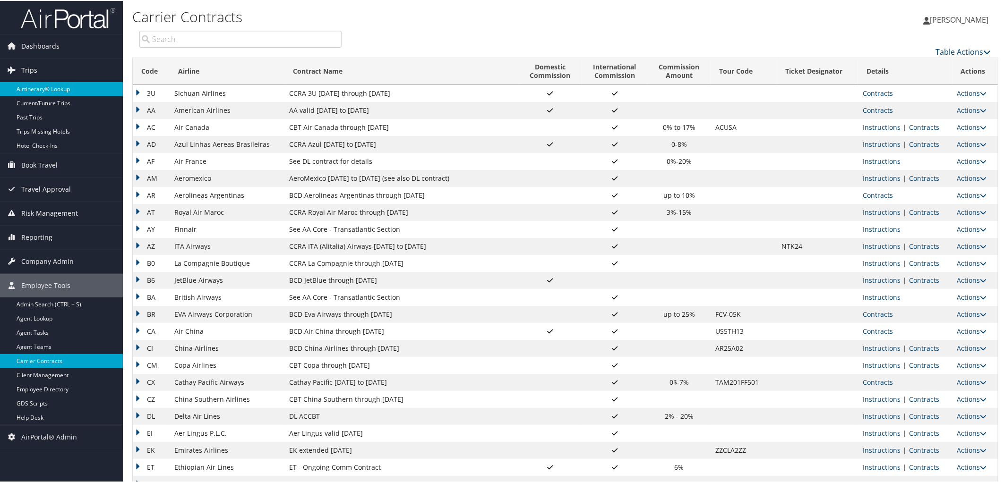
click at [57, 84] on link "Airtinerary® Lookup" at bounding box center [61, 88] width 123 height 14
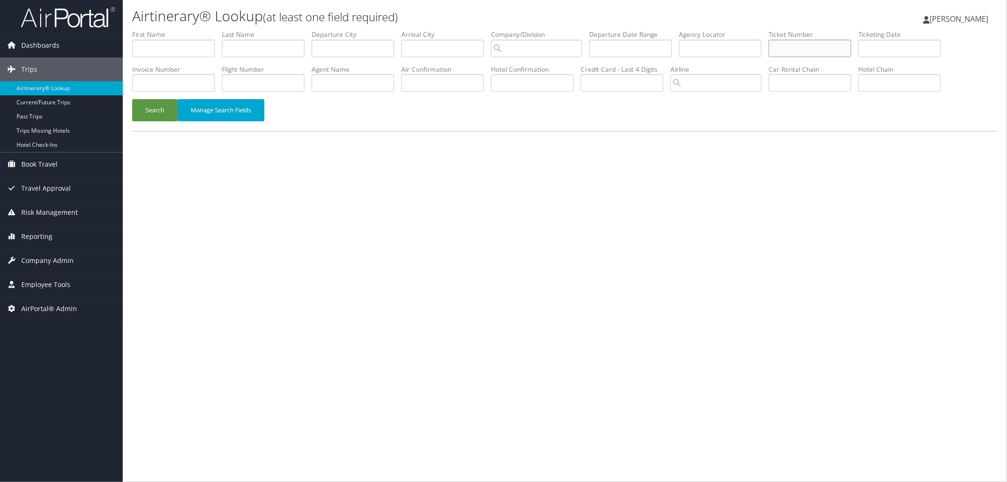
click at [844, 46] on input "text" at bounding box center [810, 48] width 83 height 17
paste input "0068998470348"
click at [132, 99] on button "Search" at bounding box center [154, 110] width 45 height 22
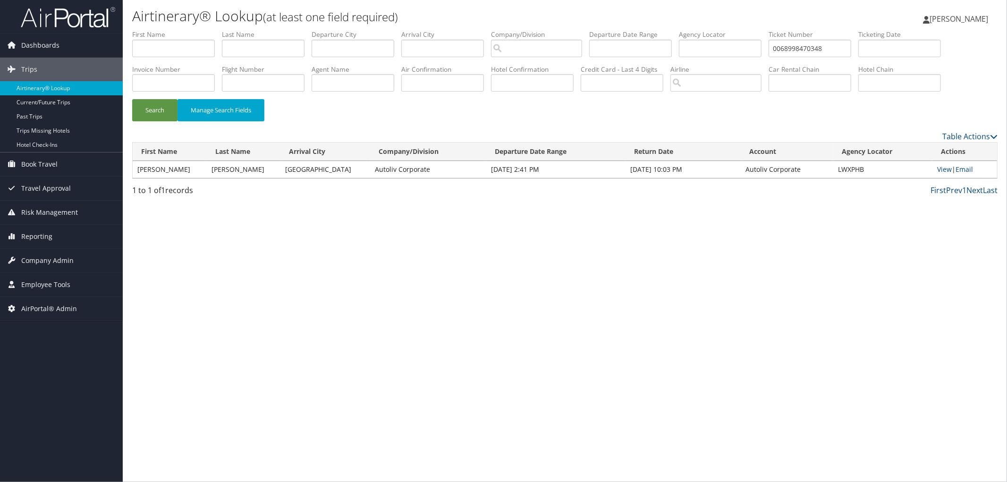
click at [844, 169] on td "LWXPHB" at bounding box center [883, 169] width 99 height 17
copy td "LWXPHB"
click at [935, 167] on td "View | Email" at bounding box center [965, 169] width 65 height 17
click at [940, 171] on link "View" at bounding box center [945, 169] width 15 height 9
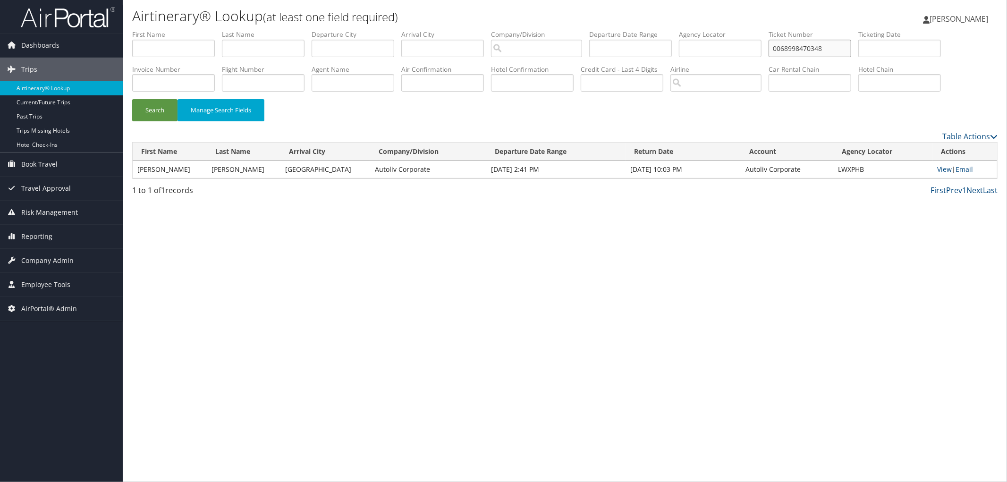
click at [823, 45] on input "0068998470348" at bounding box center [810, 48] width 83 height 17
paste input "7"
type input "0068998470347"
click at [132, 99] on button "Search" at bounding box center [154, 110] width 45 height 22
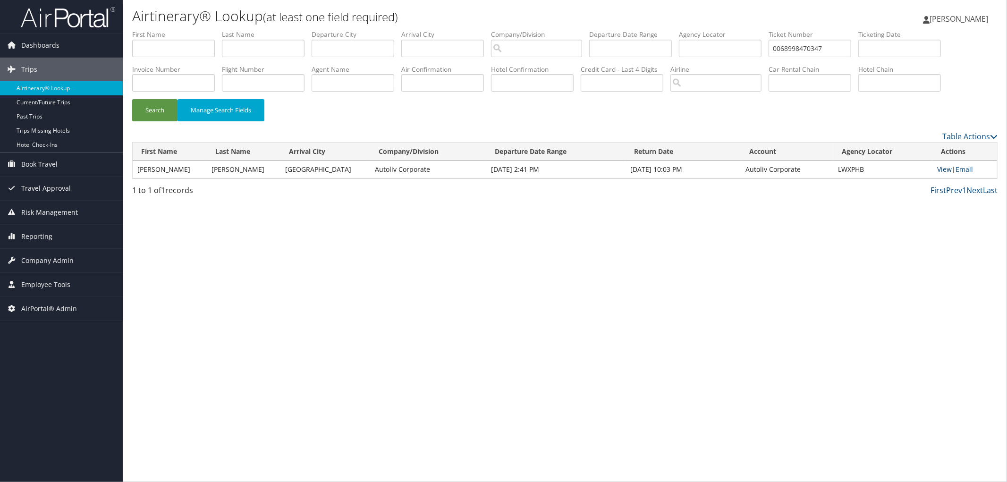
click at [939, 167] on link "View" at bounding box center [945, 169] width 15 height 9
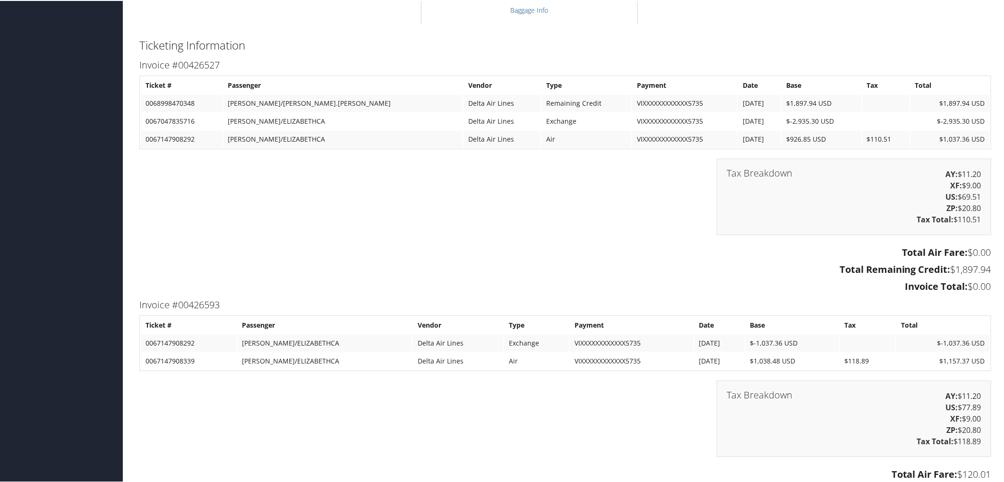
scroll to position [1522, 0]
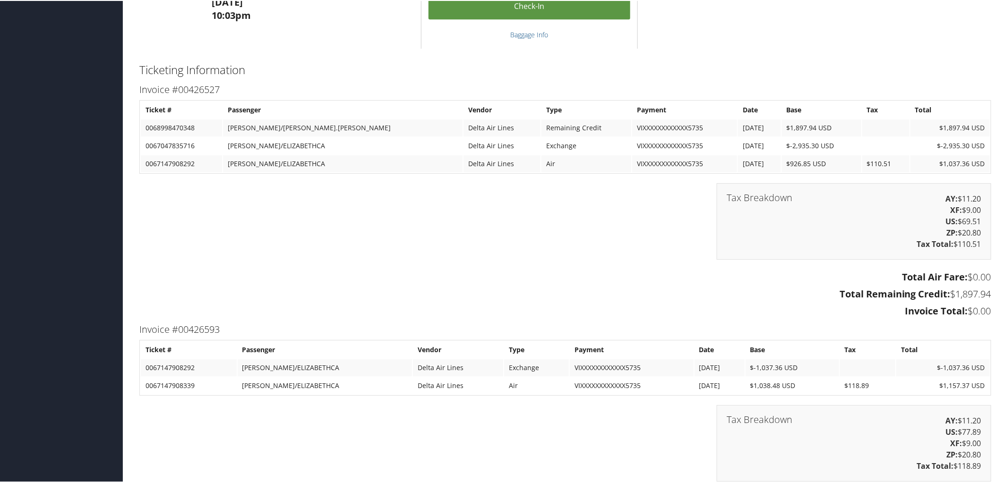
click at [181, 143] on td "0067047835716" at bounding box center [181, 144] width 81 height 17
click at [181, 161] on td "0067147908292" at bounding box center [181, 162] width 81 height 17
copy td "0067147908292"
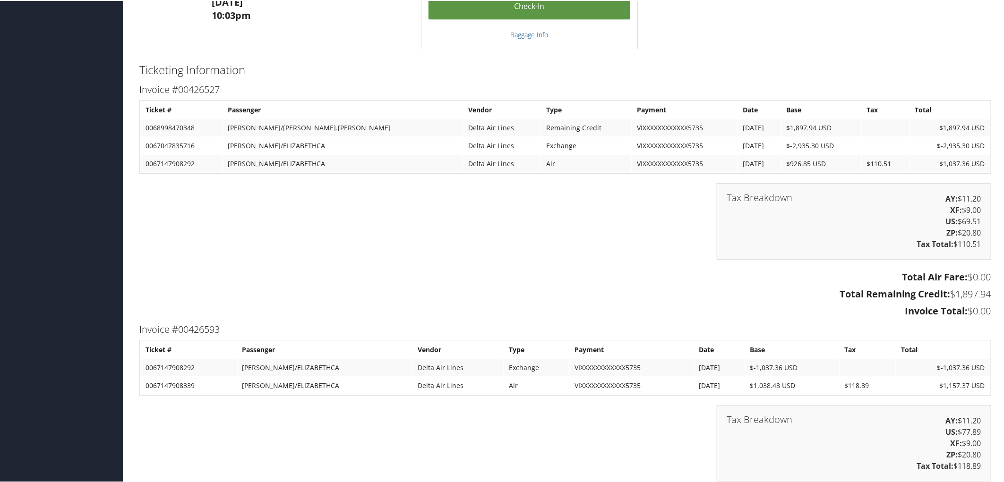
click at [181, 380] on td "0067147908339" at bounding box center [189, 384] width 96 height 17
copy td "0067147908339"
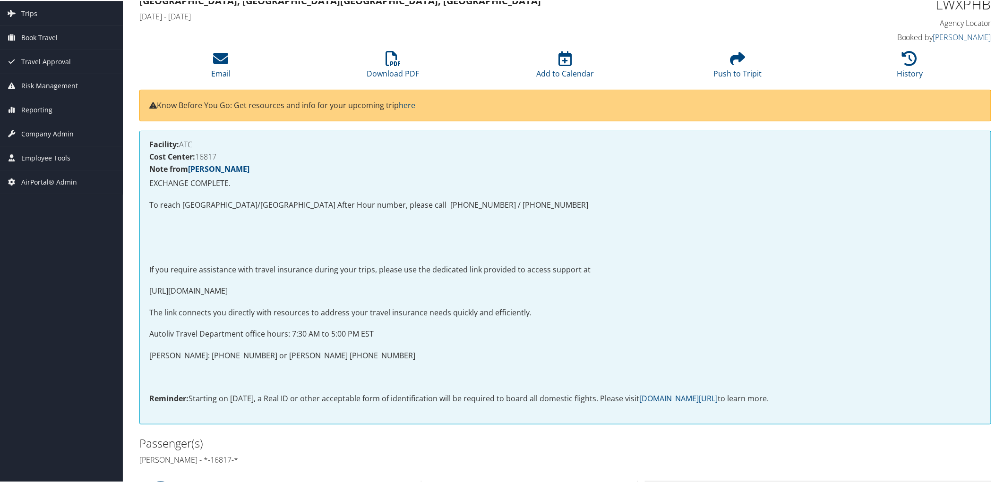
scroll to position [52, 0]
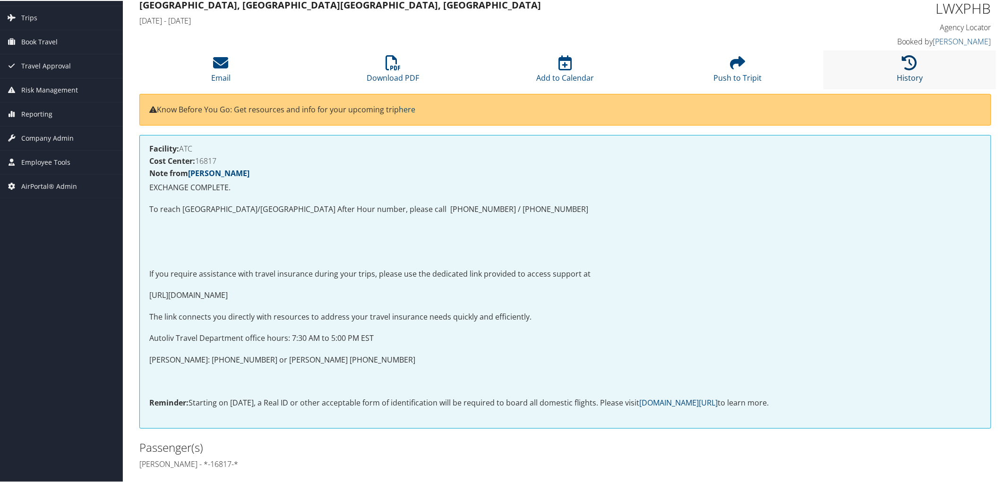
click at [911, 66] on icon at bounding box center [909, 61] width 15 height 15
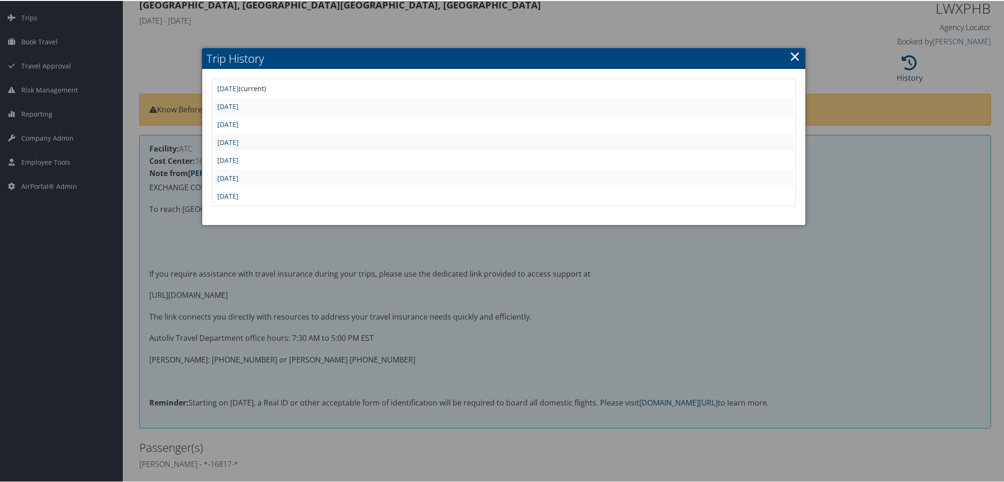
click at [239, 123] on link "Mon Jan 13 07:00:14 MST 2025" at bounding box center [228, 123] width 21 height 9
